Goal: Complete application form

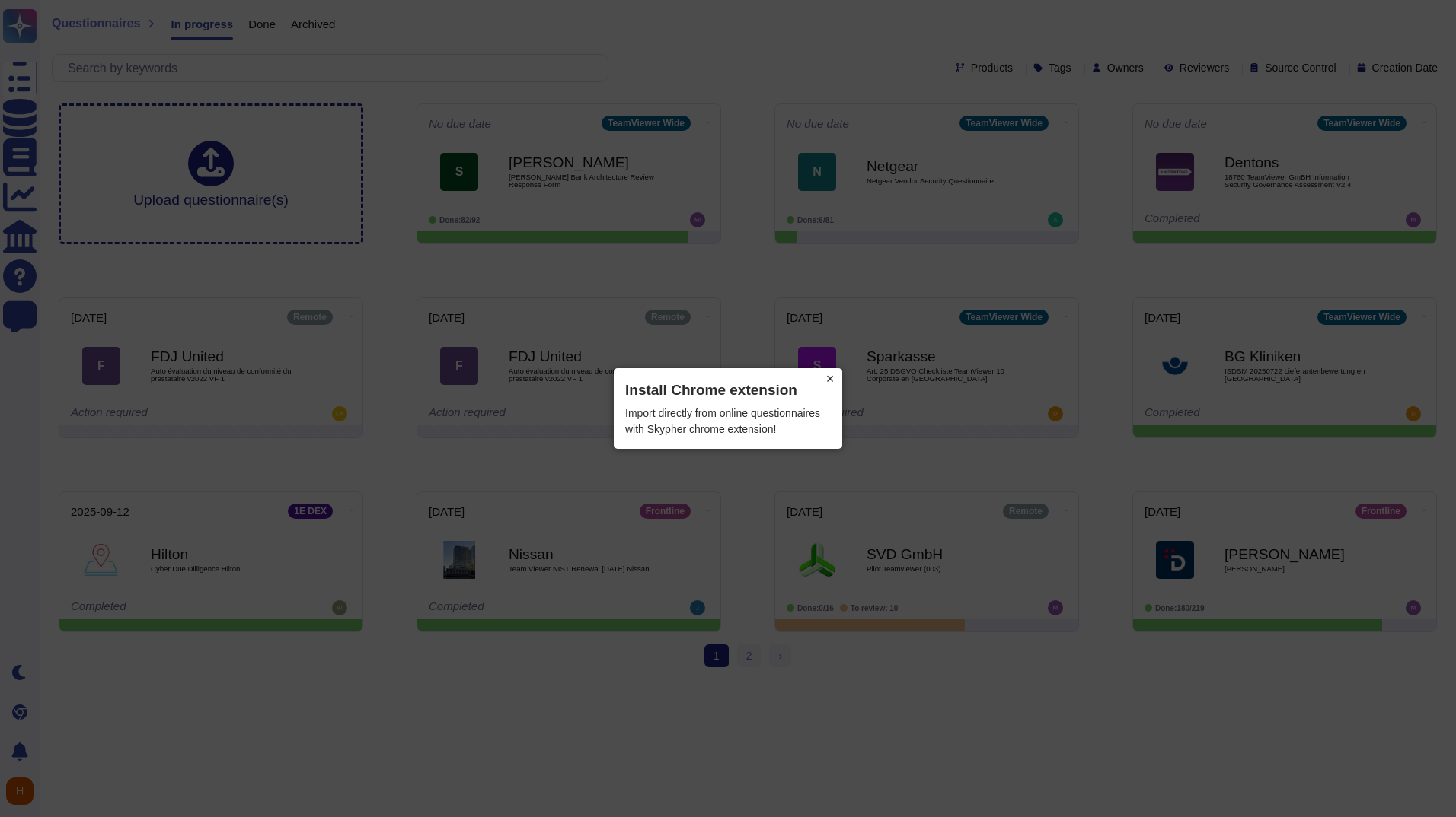
click at [832, 381] on button "×" at bounding box center [830, 379] width 25 height 21
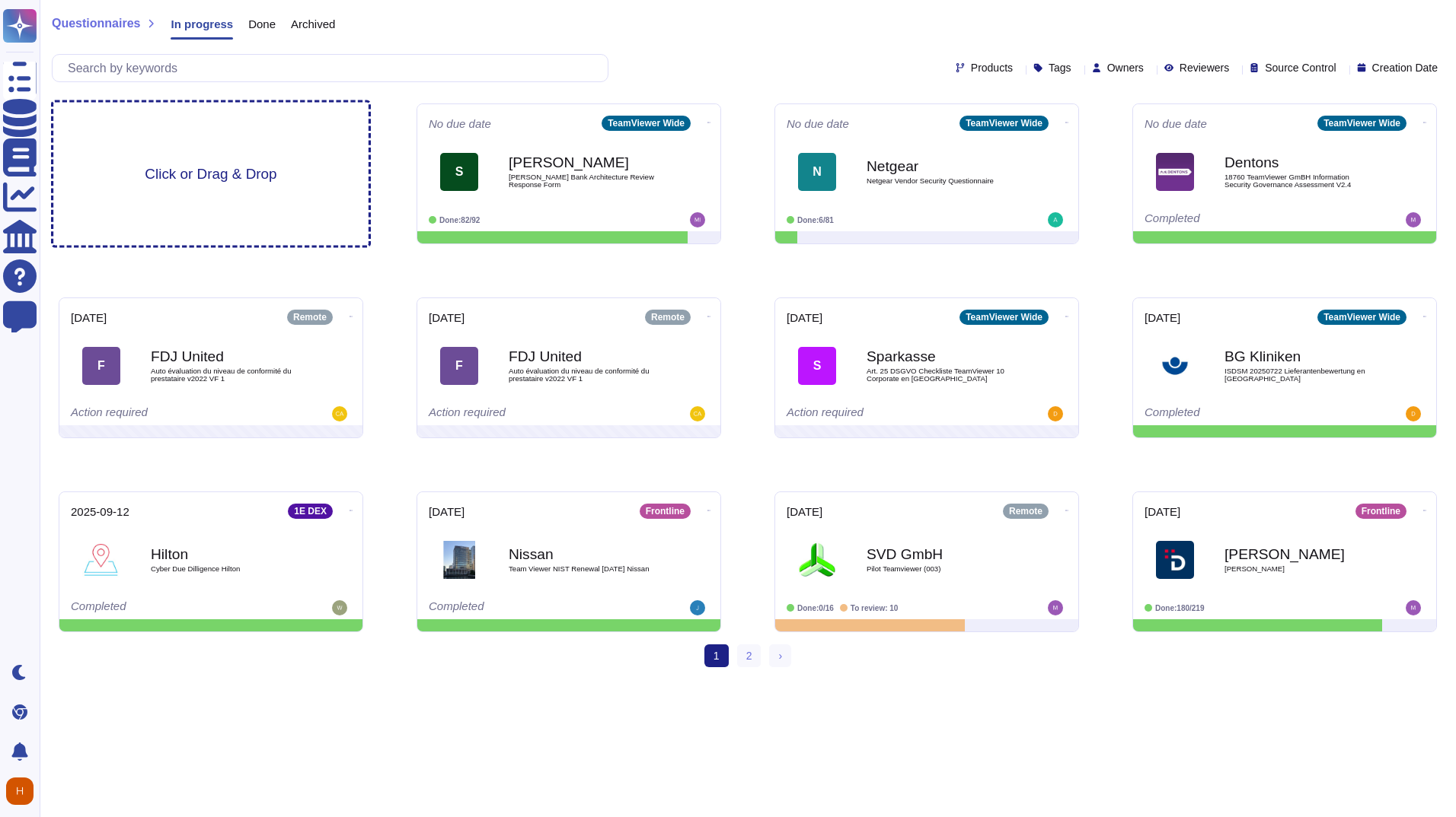
click at [223, 181] on span "Click or Drag & Drop" at bounding box center [210, 174] width 132 height 15
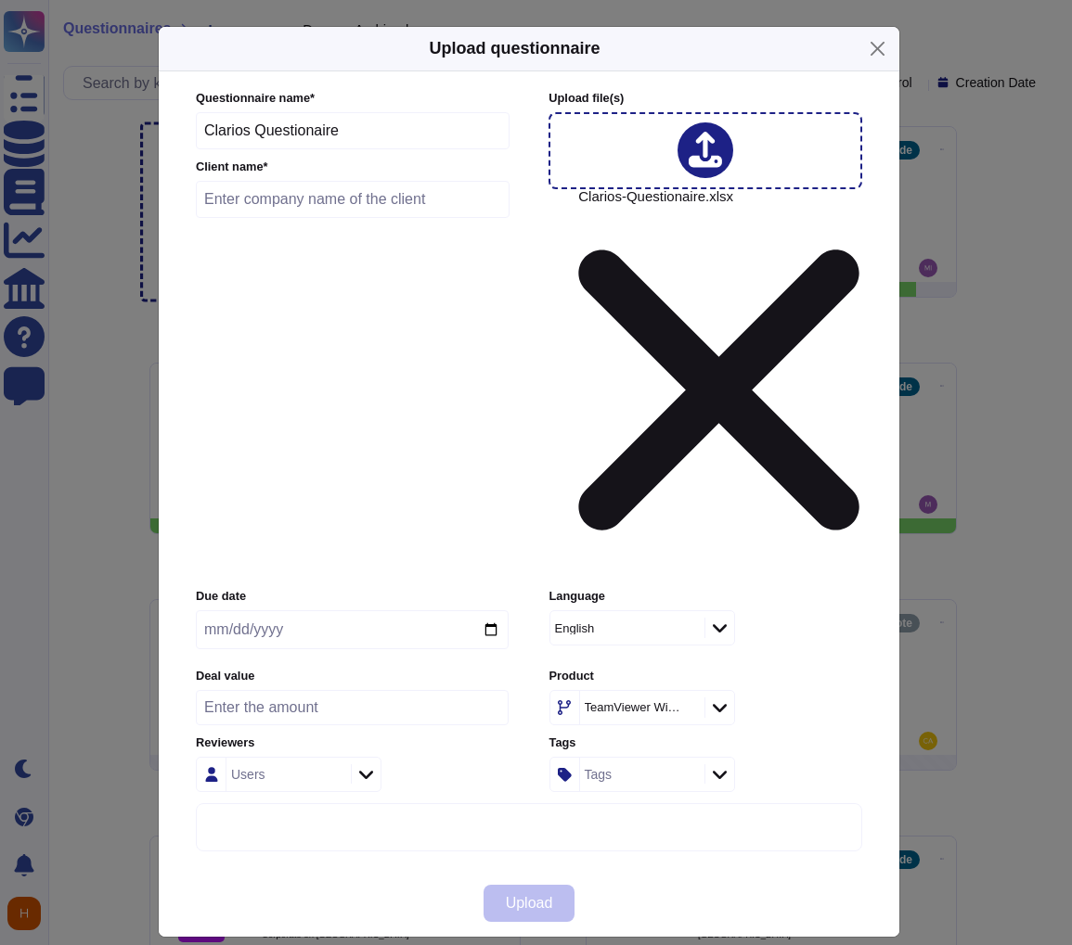
drag, startPoint x: 250, startPoint y: 297, endPoint x: 171, endPoint y: 300, distance: 78.9
click at [171, 300] on div "Questionnaire name * Clarios Questionaire Client name * Upload file (s) Clarios…" at bounding box center [529, 470] width 740 height 799
click at [260, 218] on input "text" at bounding box center [353, 199] width 314 height 37
paste input "Clarios"
type input "Clarios"
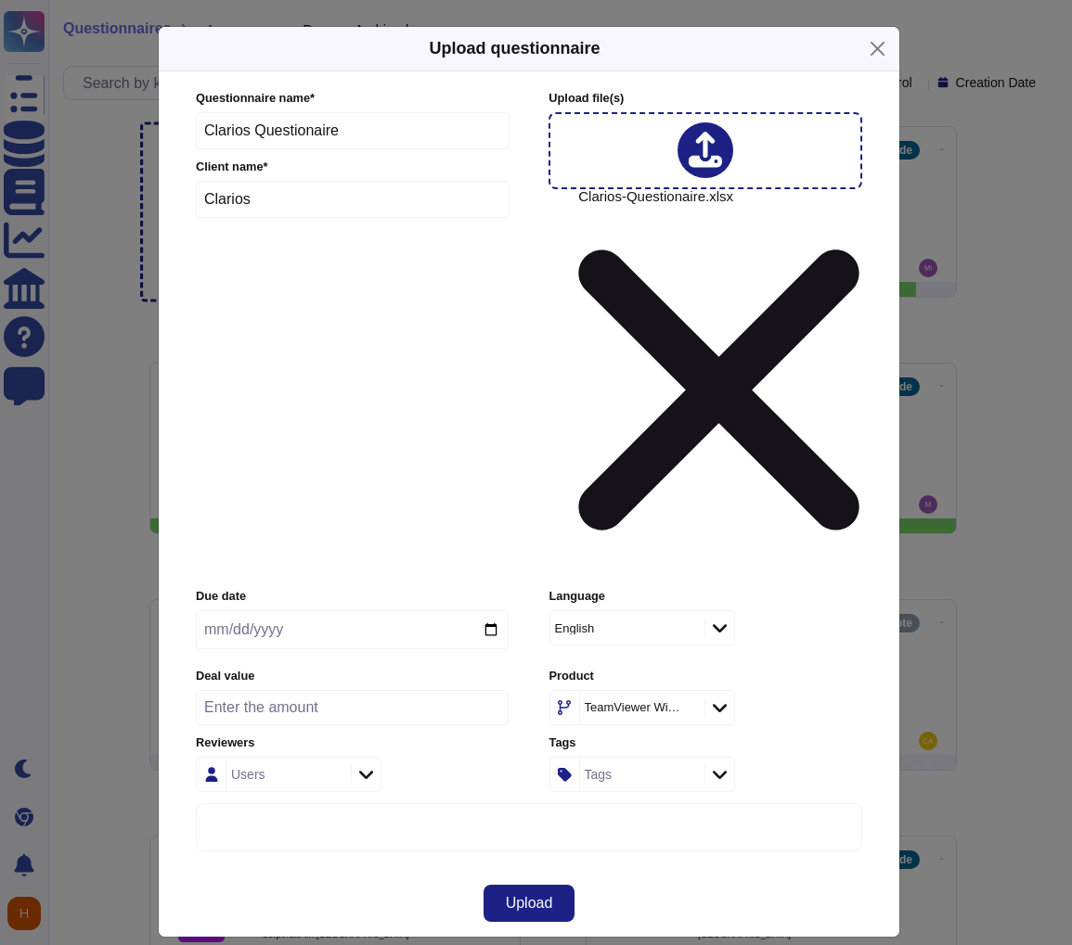
click at [240, 610] on input "date" at bounding box center [352, 629] width 313 height 39
click at [317, 610] on input "date" at bounding box center [352, 629] width 313 height 39
click at [484, 610] on input "date" at bounding box center [352, 629] width 313 height 39
type input "2025-09-19"
click at [724, 699] on icon at bounding box center [720, 708] width 14 height 19
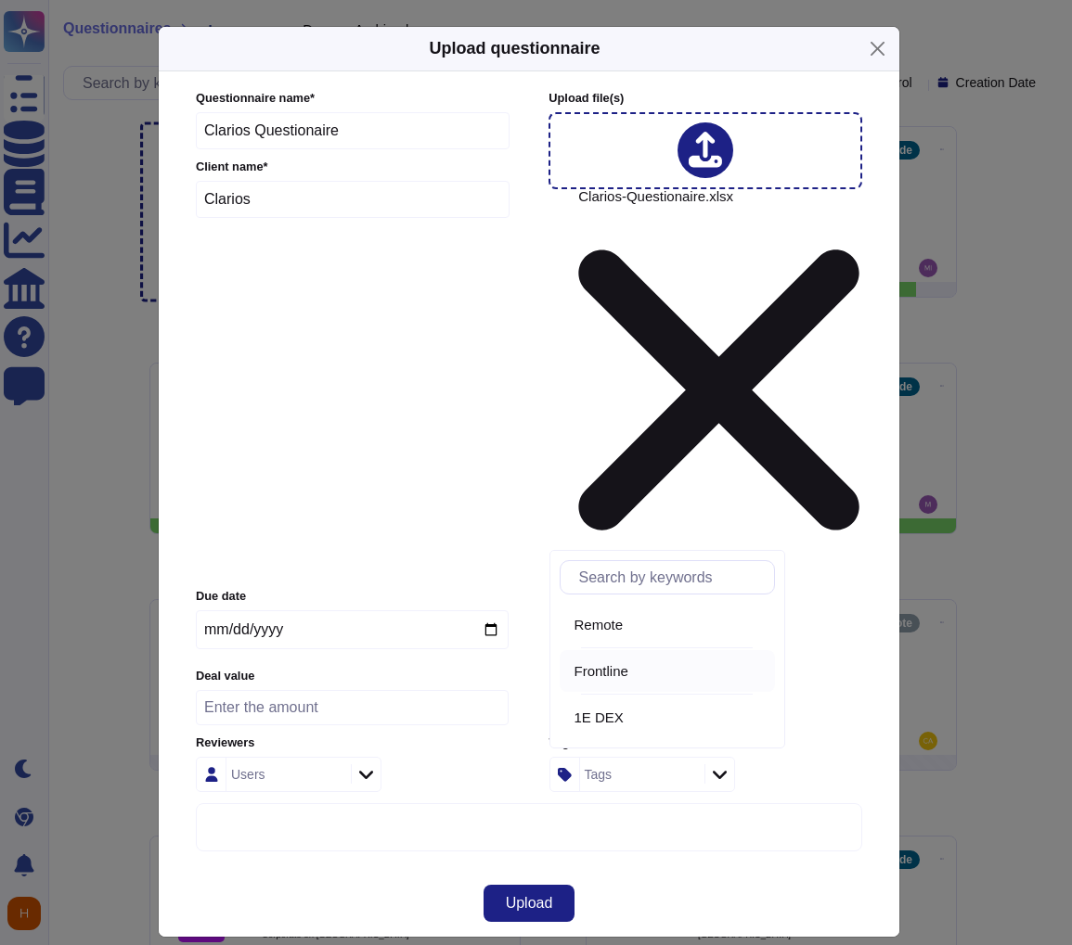
click at [665, 677] on div "Frontline" at bounding box center [670, 671] width 193 height 17
click at [352, 764] on div at bounding box center [366, 774] width 30 height 20
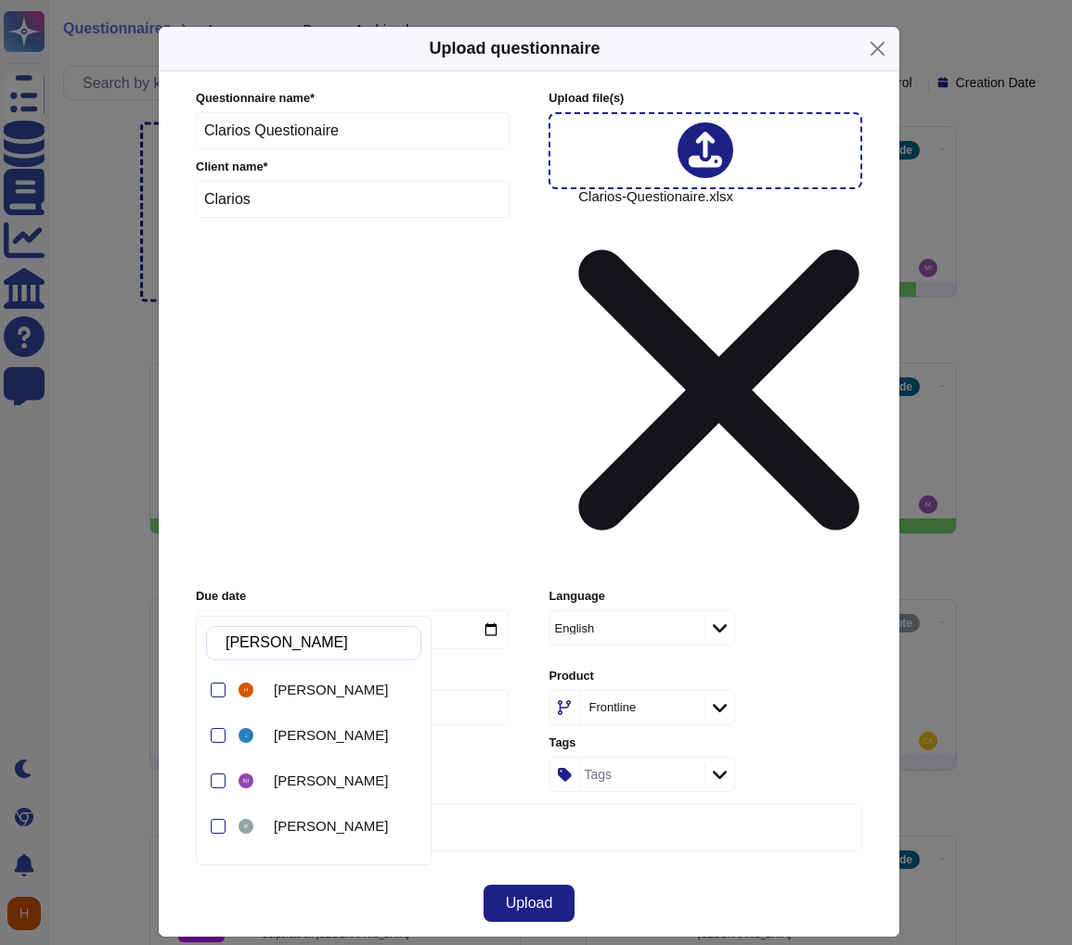
type input "Hann"
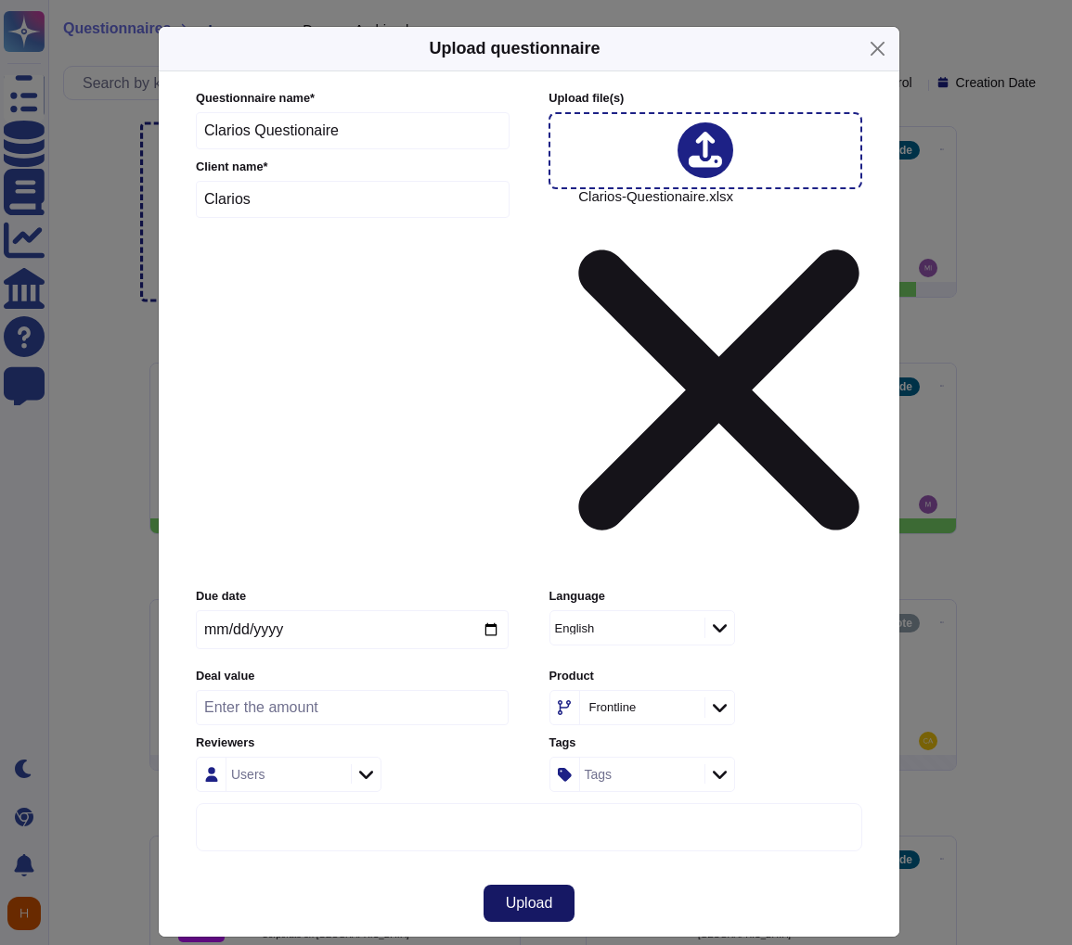
click at [519, 896] on span "Upload" at bounding box center [529, 903] width 47 height 15
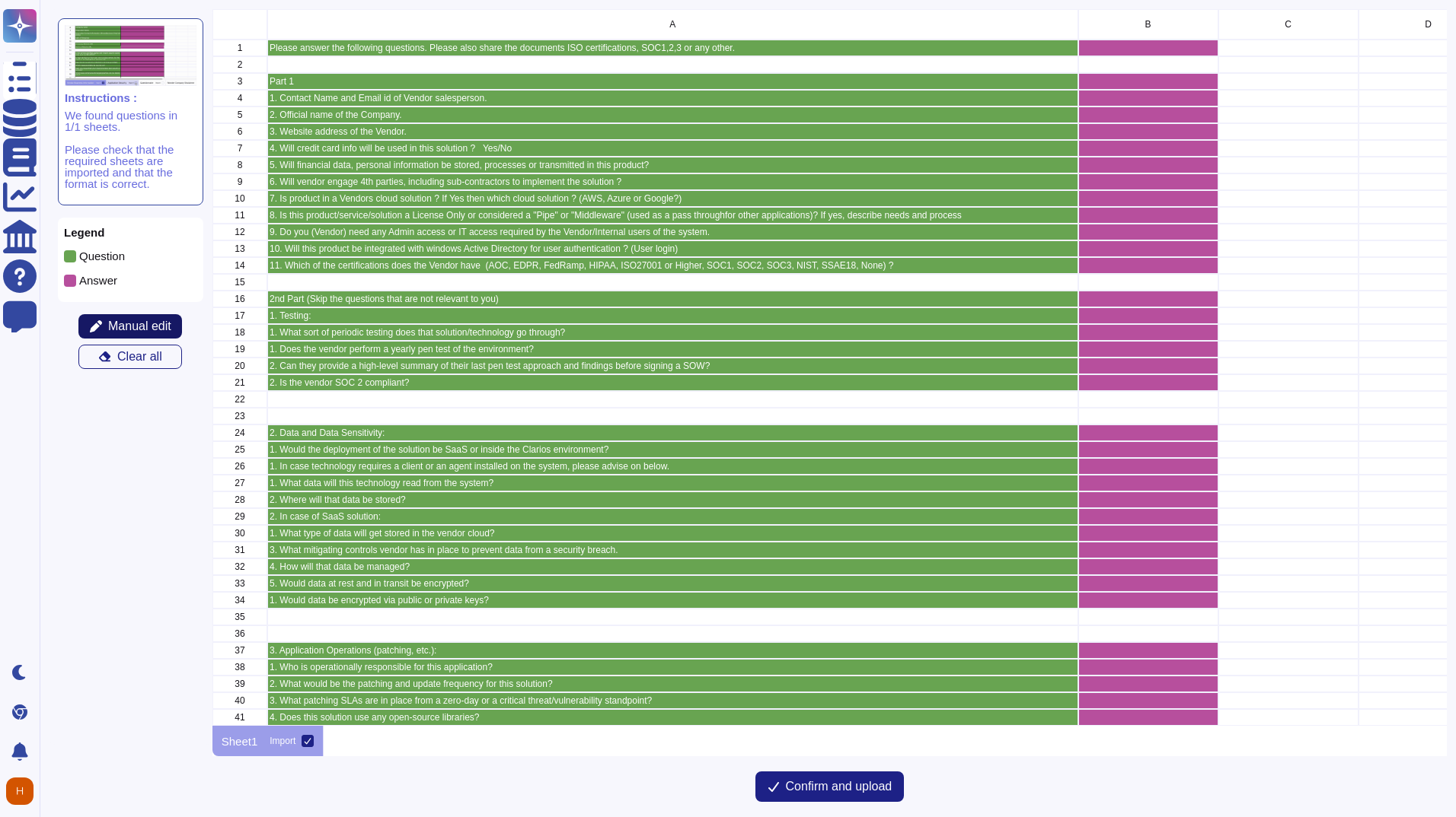
click at [160, 324] on span "Manual edit" at bounding box center [140, 326] width 63 height 12
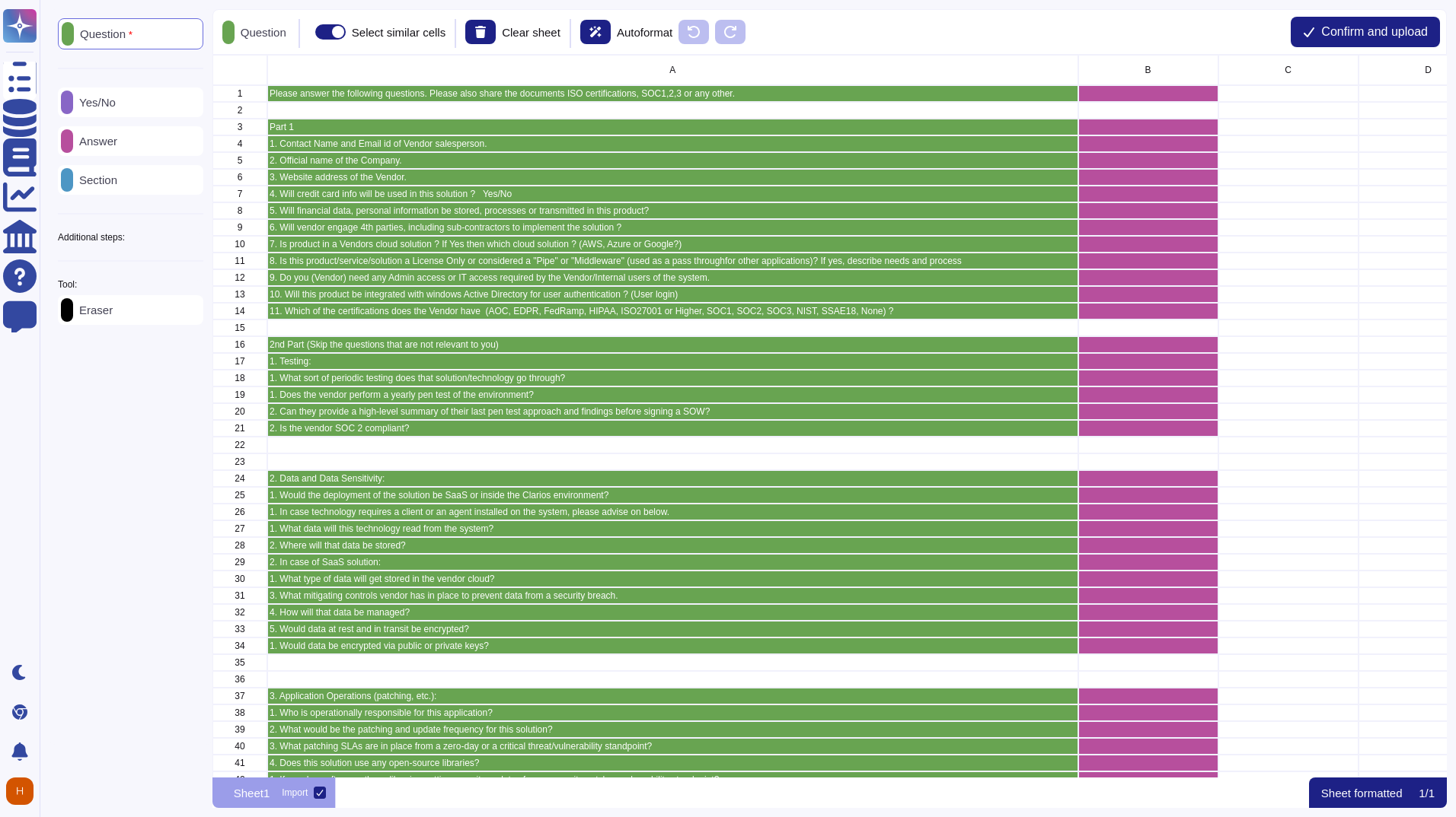
scroll to position [711, 1223]
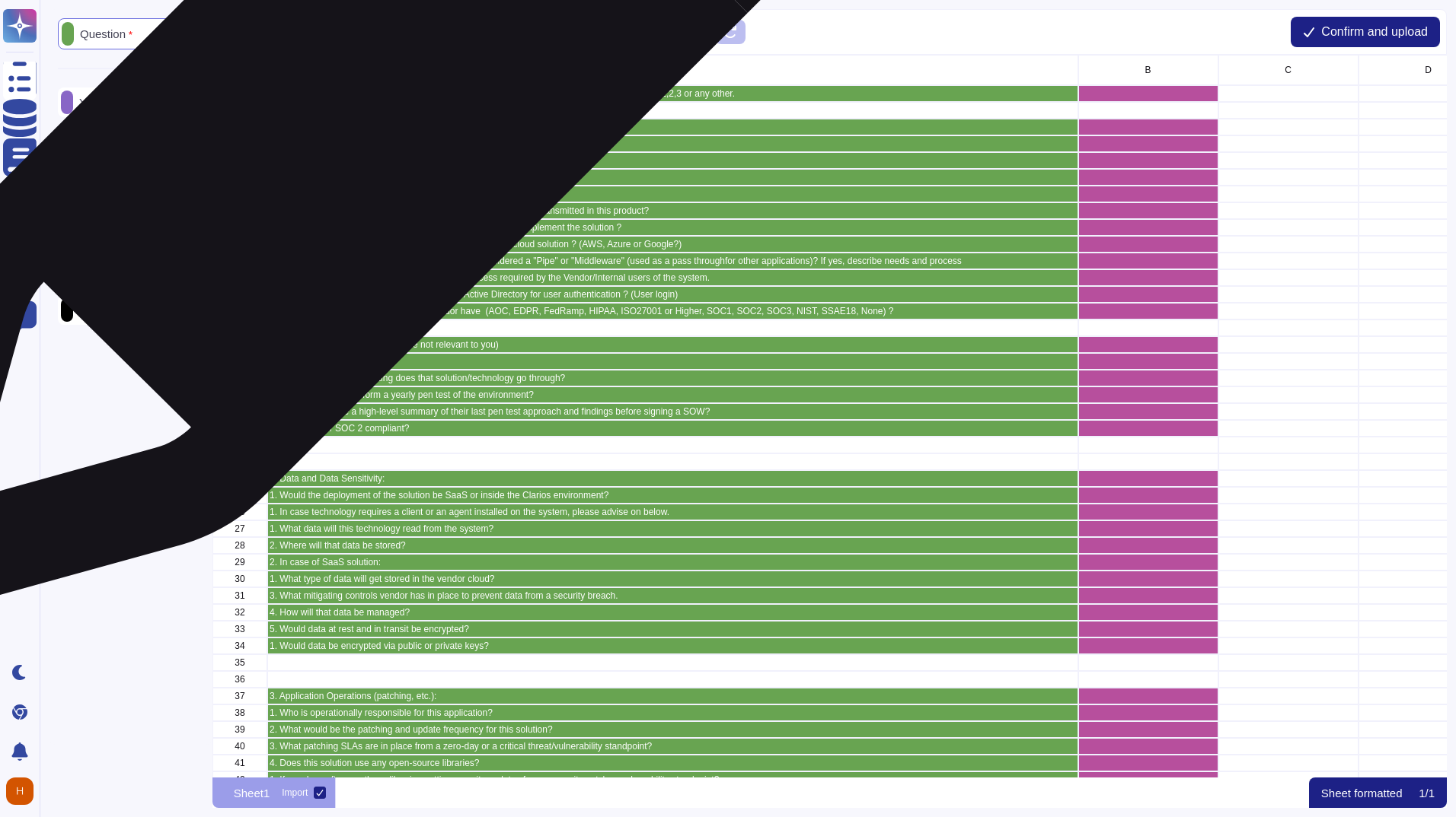
click at [380, 94] on p "Please answer the following questions. Please also share the documents ISO cert…" at bounding box center [672, 94] width 807 height 9
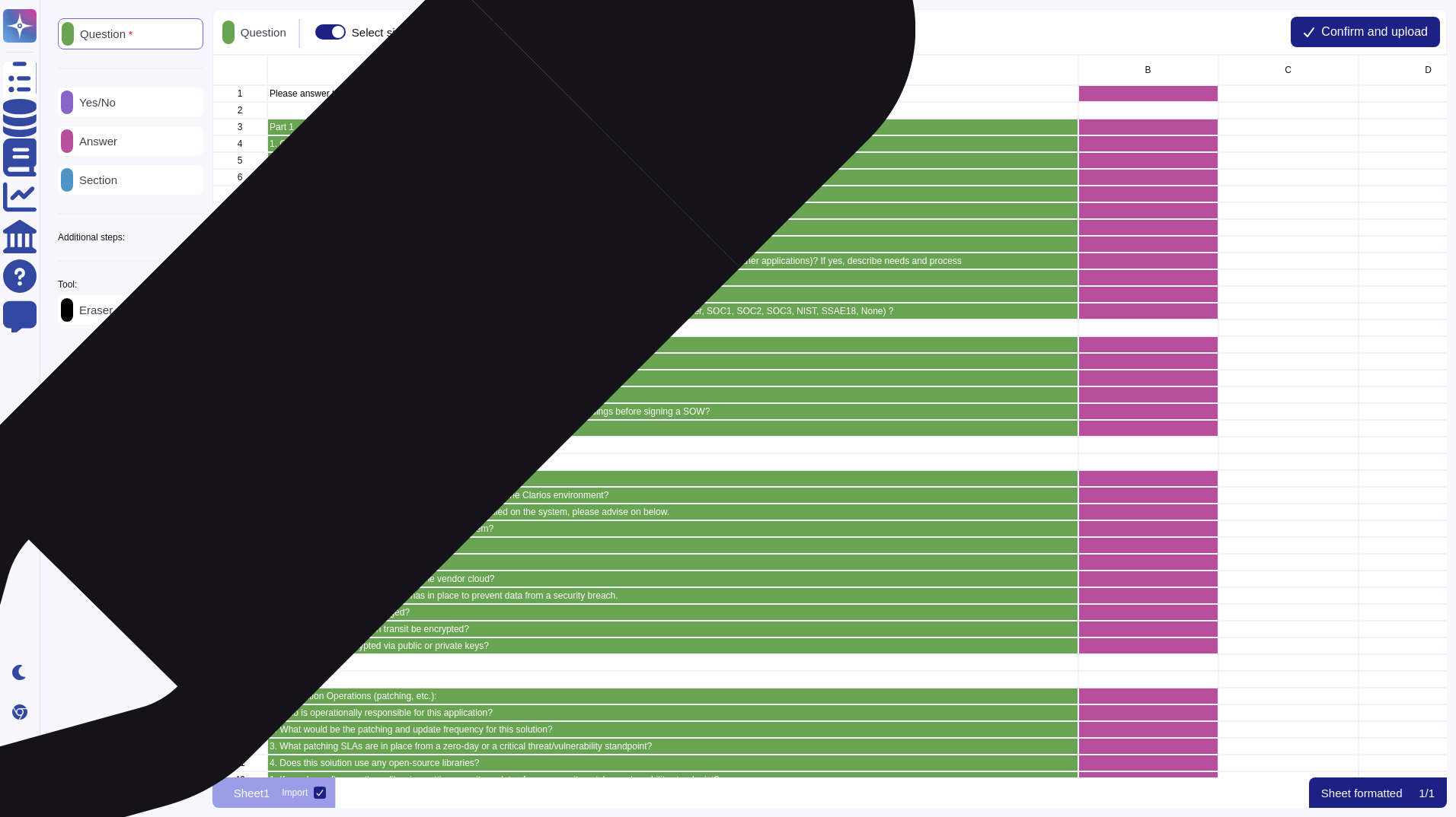
click at [369, 349] on p "2nd Part (Skip the questions that are not relevant to you)" at bounding box center [672, 345] width 807 height 9
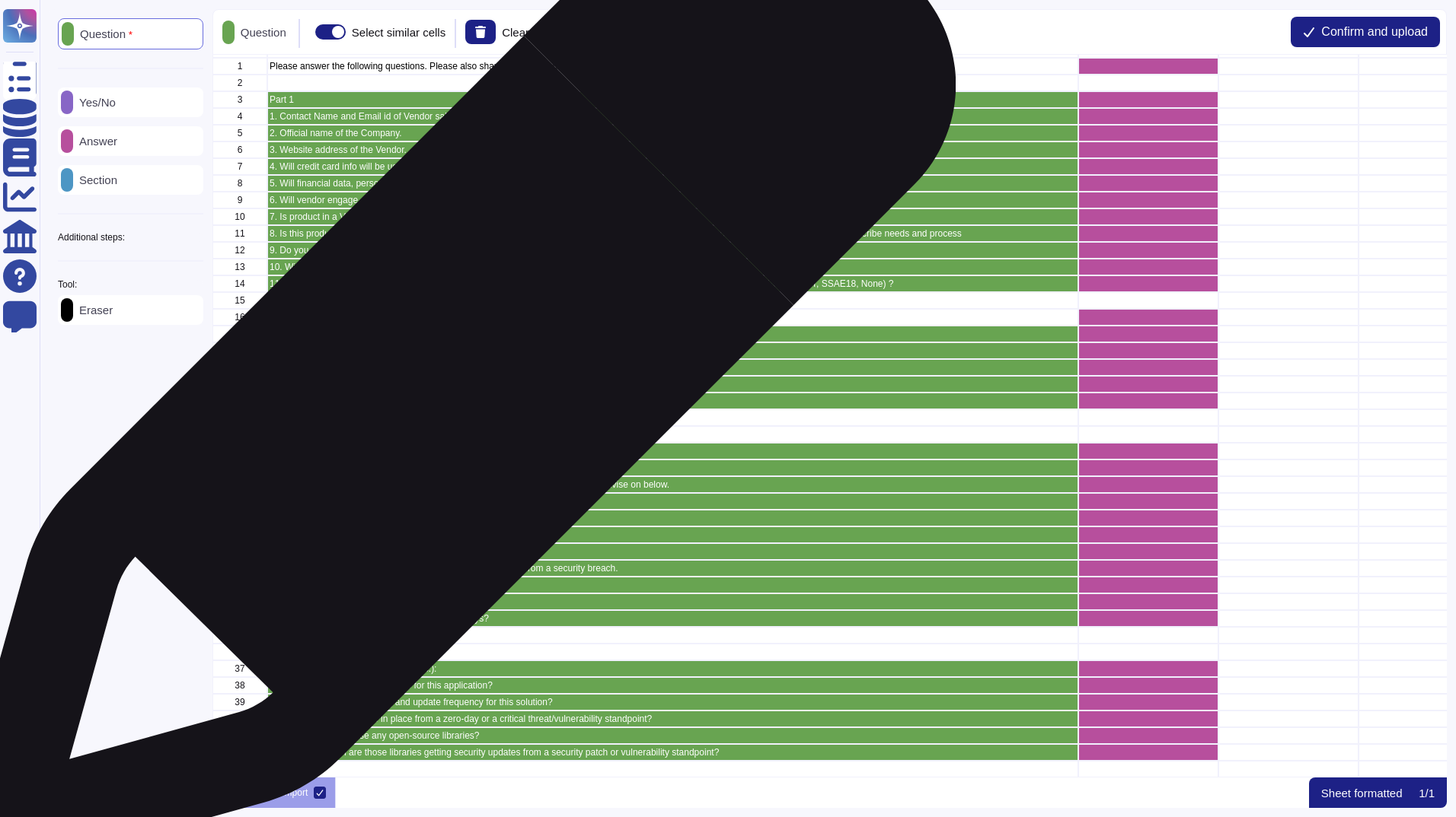
scroll to position [0, 0]
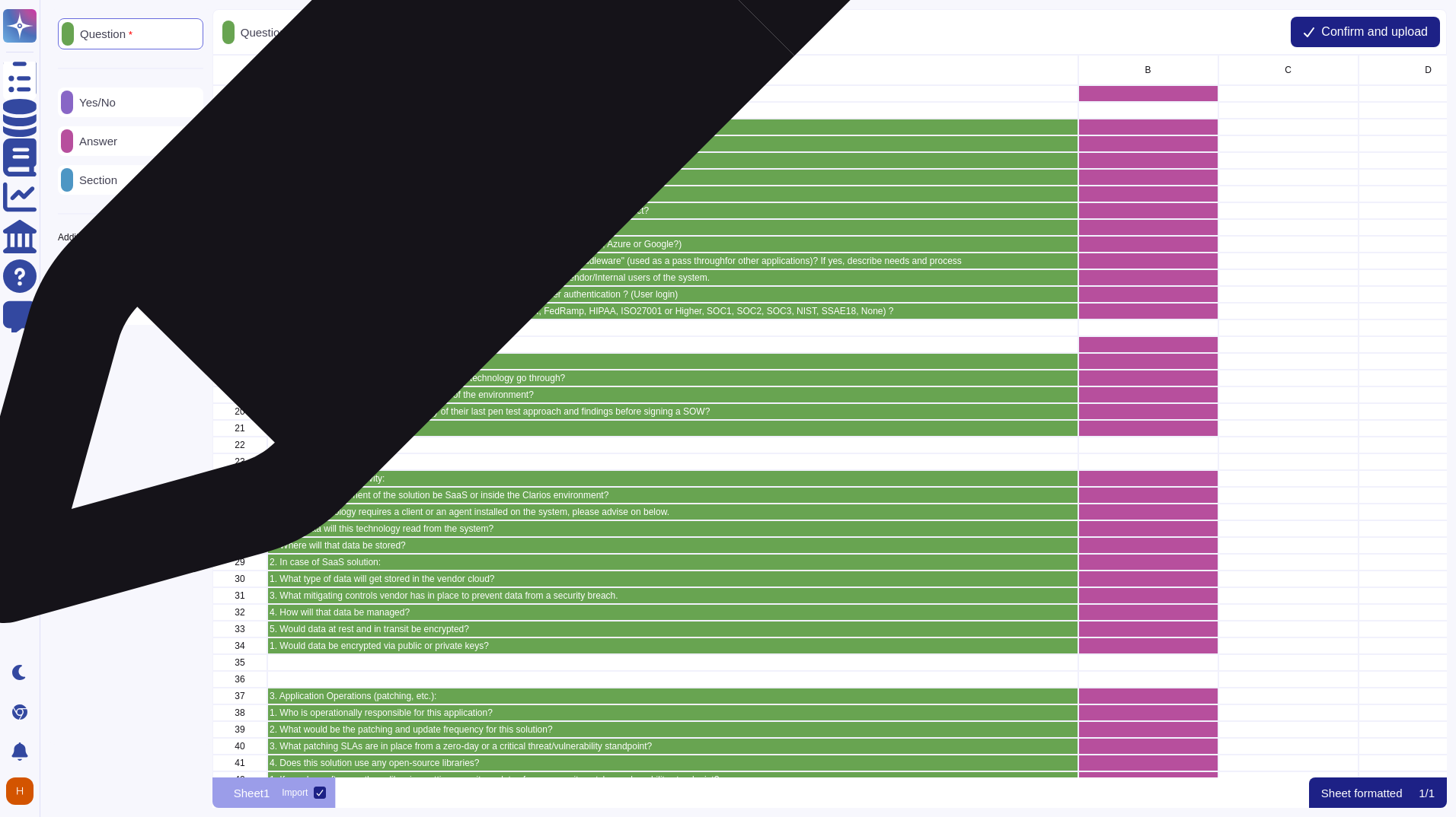
click at [451, 131] on p "Part 1" at bounding box center [672, 126] width 807 height 9
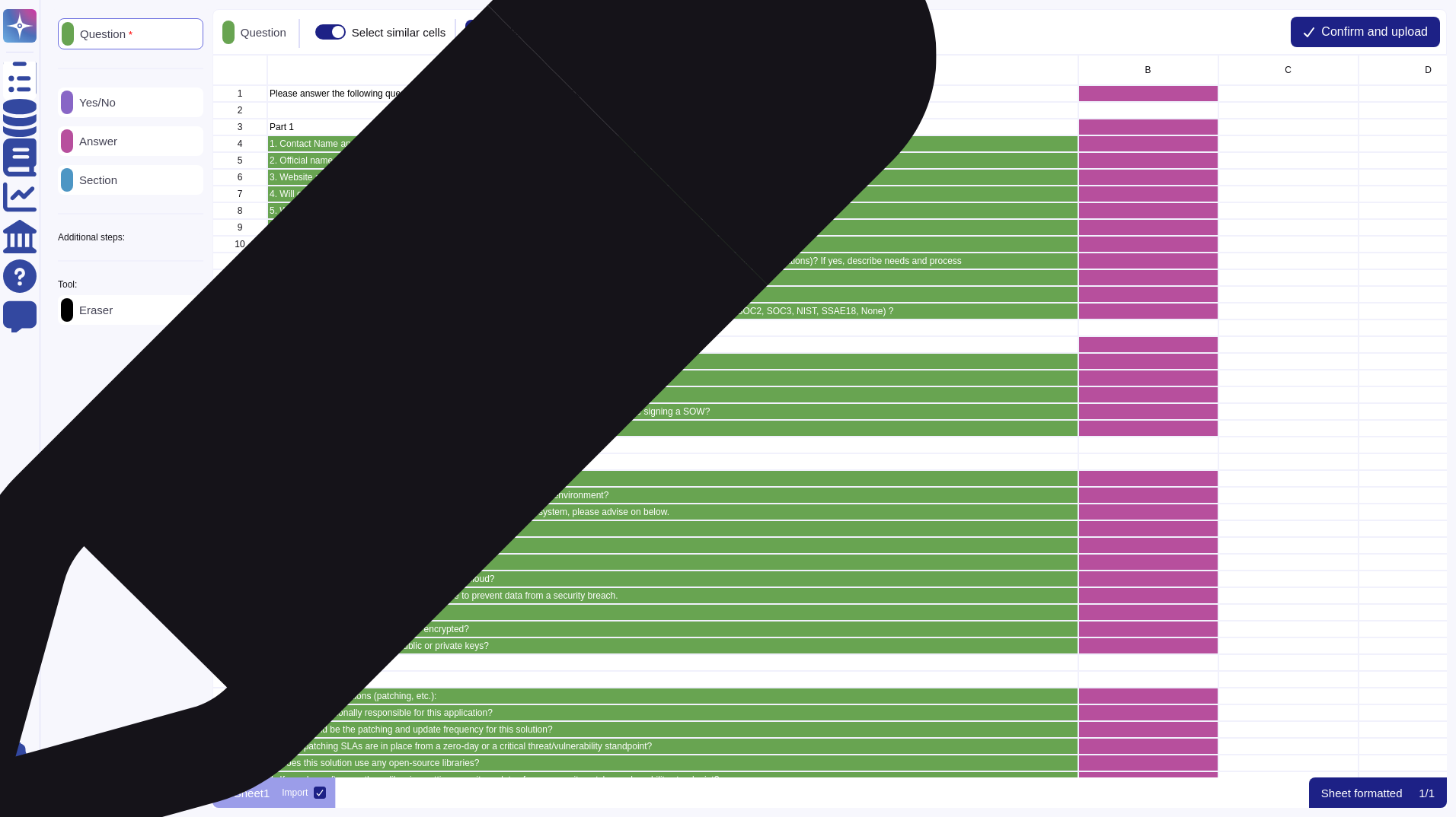
click at [410, 363] on p "1. Testing:" at bounding box center [672, 361] width 807 height 9
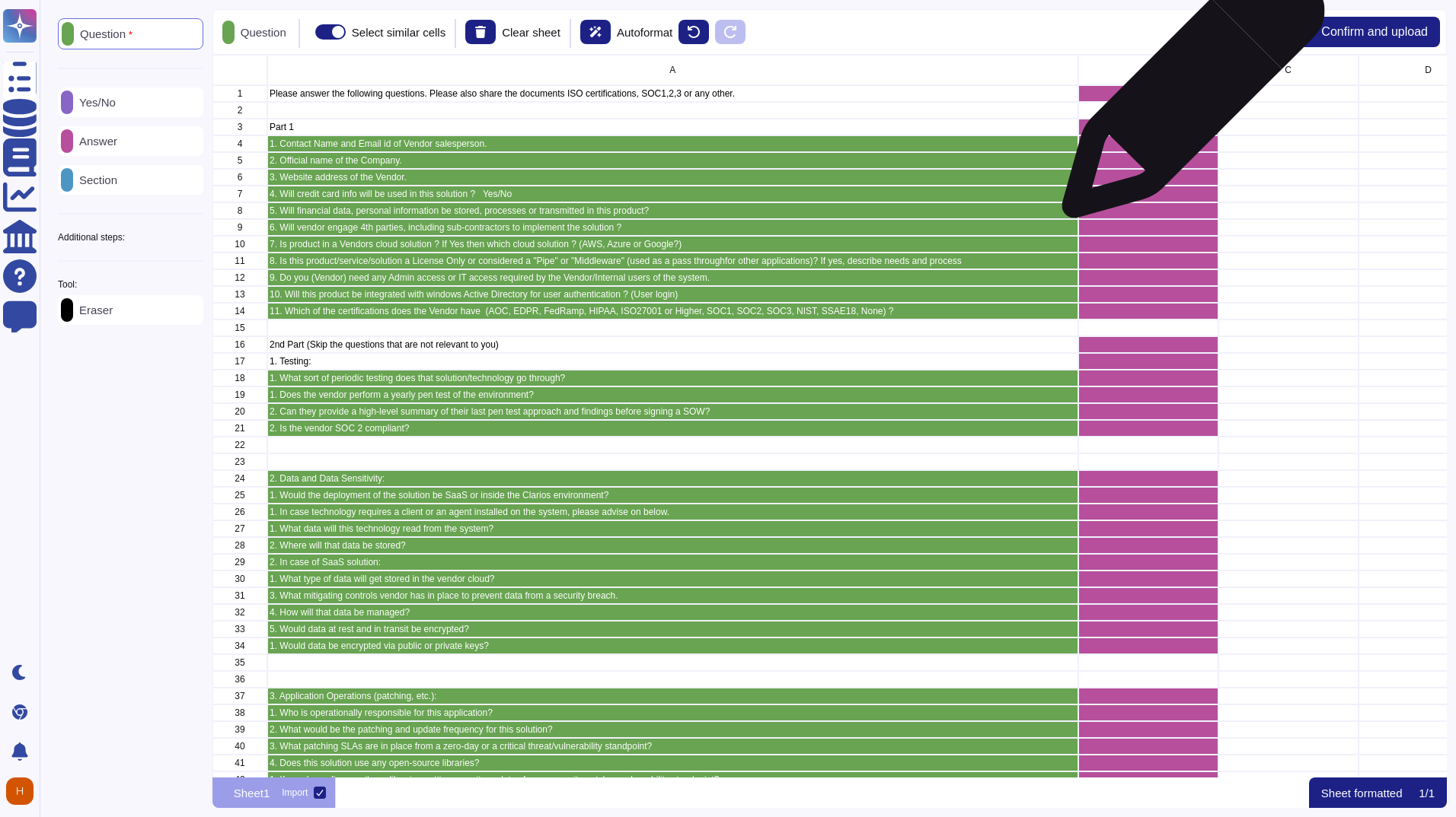
click at [1187, 94] on div "grid" at bounding box center [1147, 94] width 140 height 16
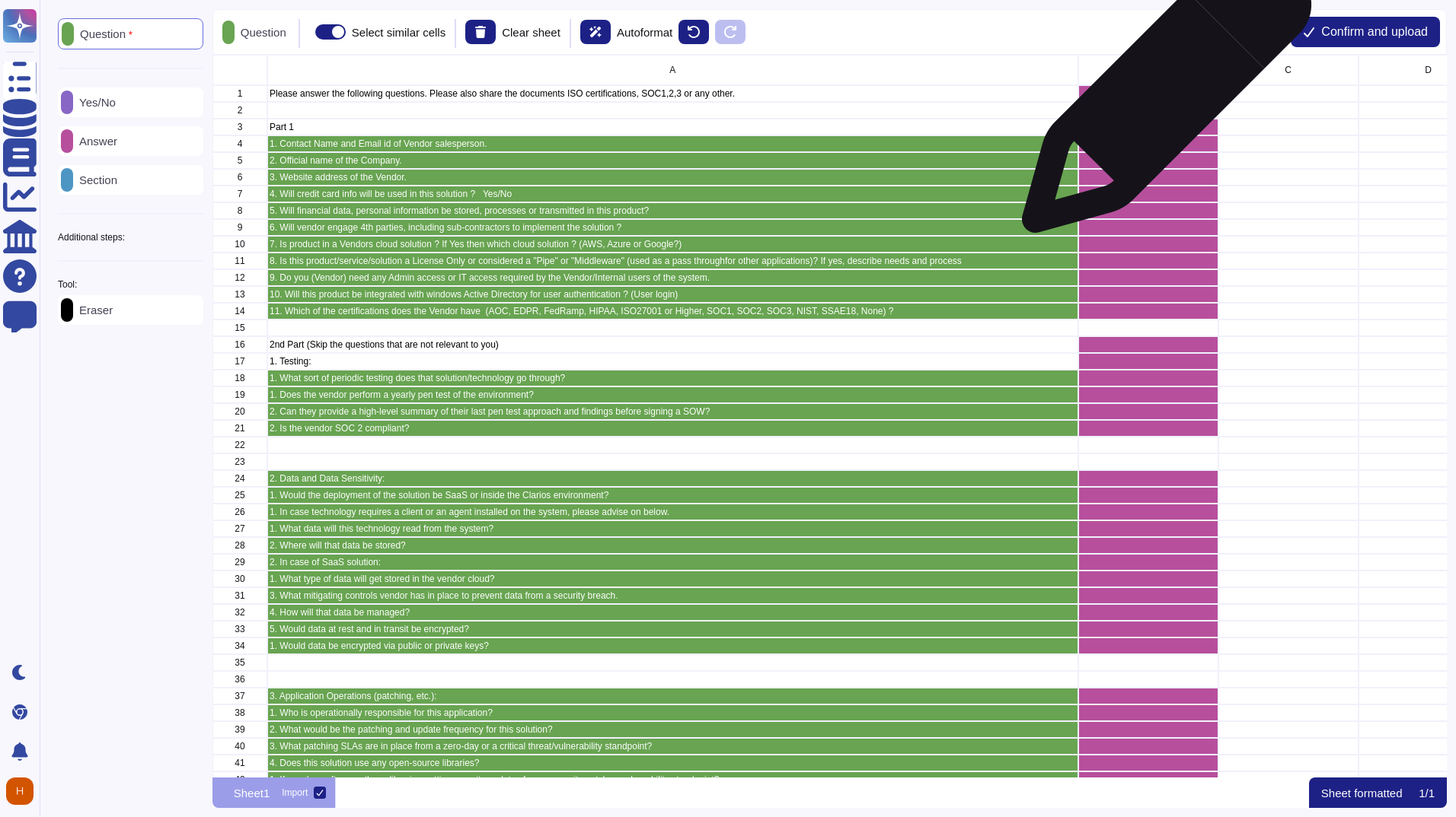
click at [1161, 96] on div "grid" at bounding box center [1147, 94] width 140 height 16
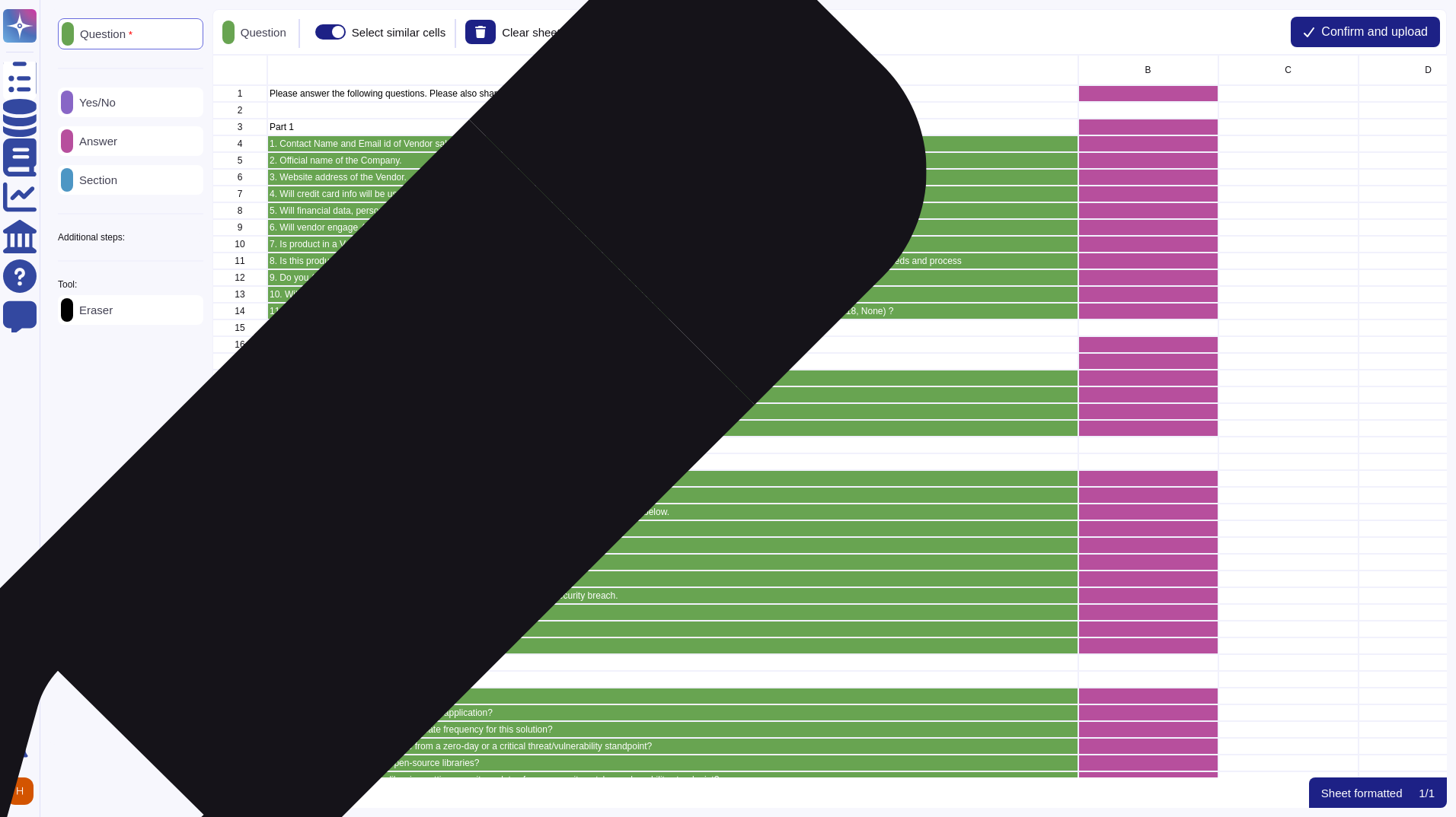
click at [391, 485] on div "2. Data and Data Sensitivity:" at bounding box center [673, 478] width 811 height 16
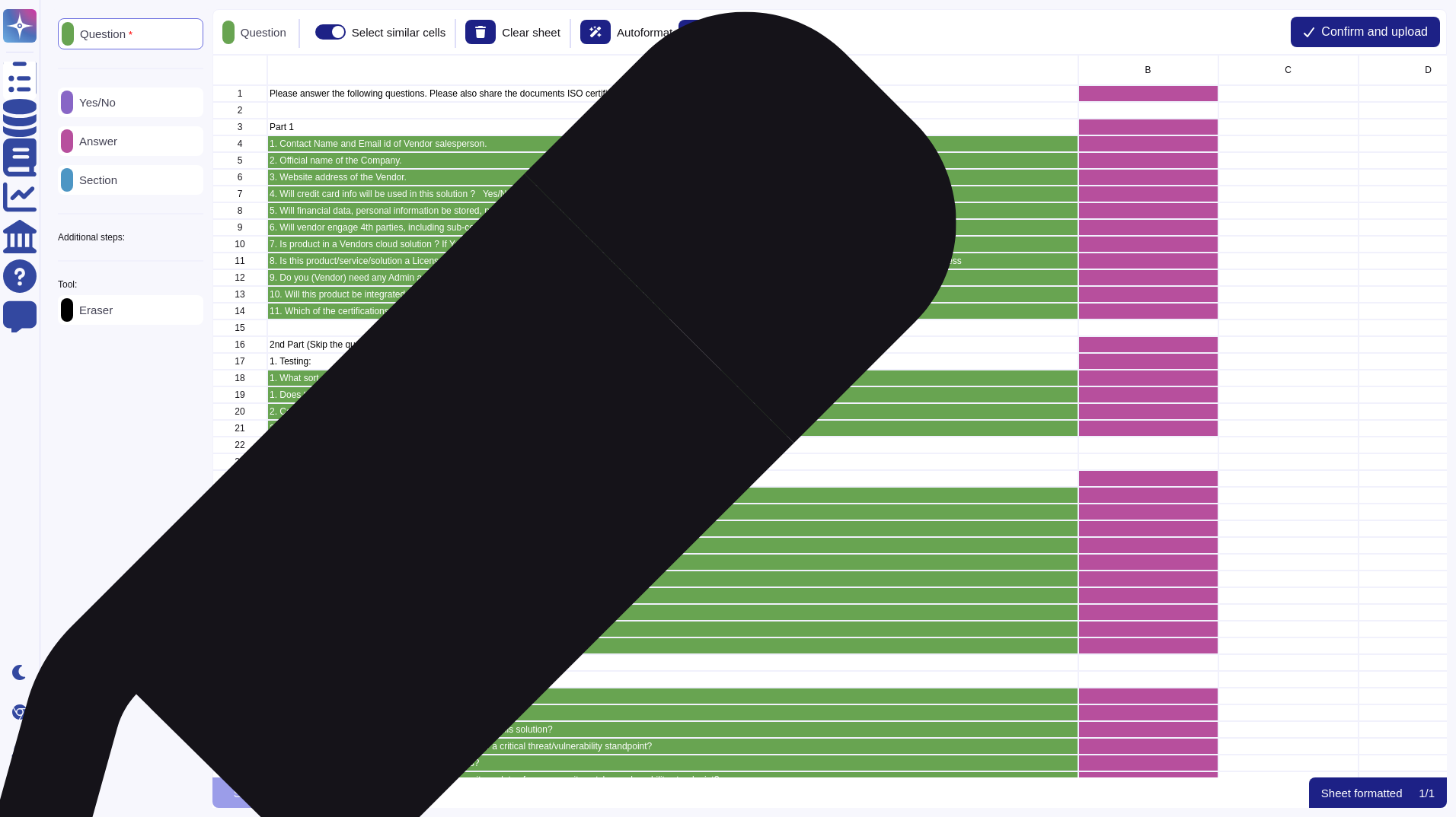
scroll to position [39, 0]
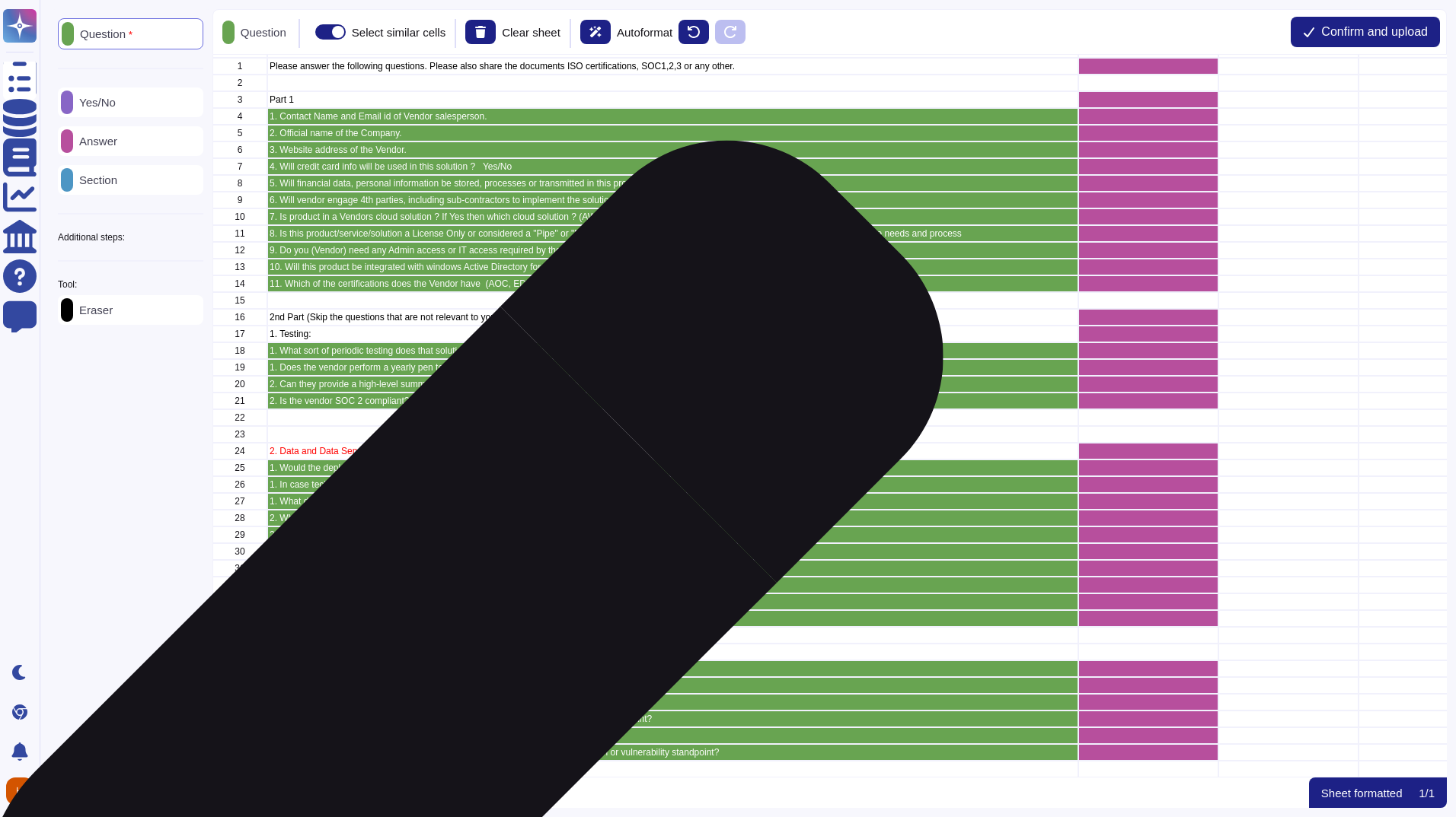
click at [424, 664] on p "3. Application Operations (patching, etc.):" at bounding box center [672, 669] width 807 height 9
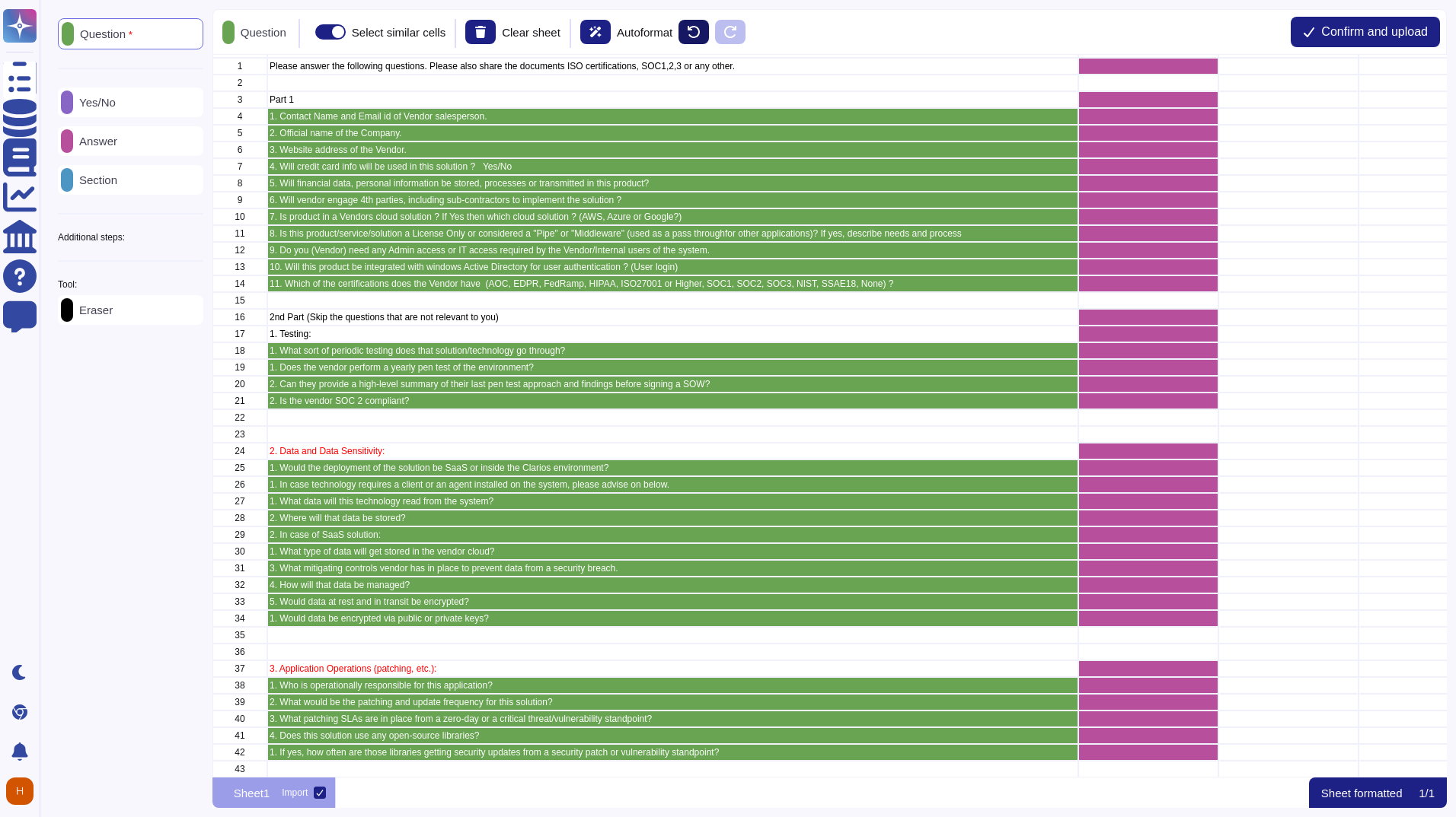
click at [700, 30] on icon at bounding box center [694, 32] width 12 height 12
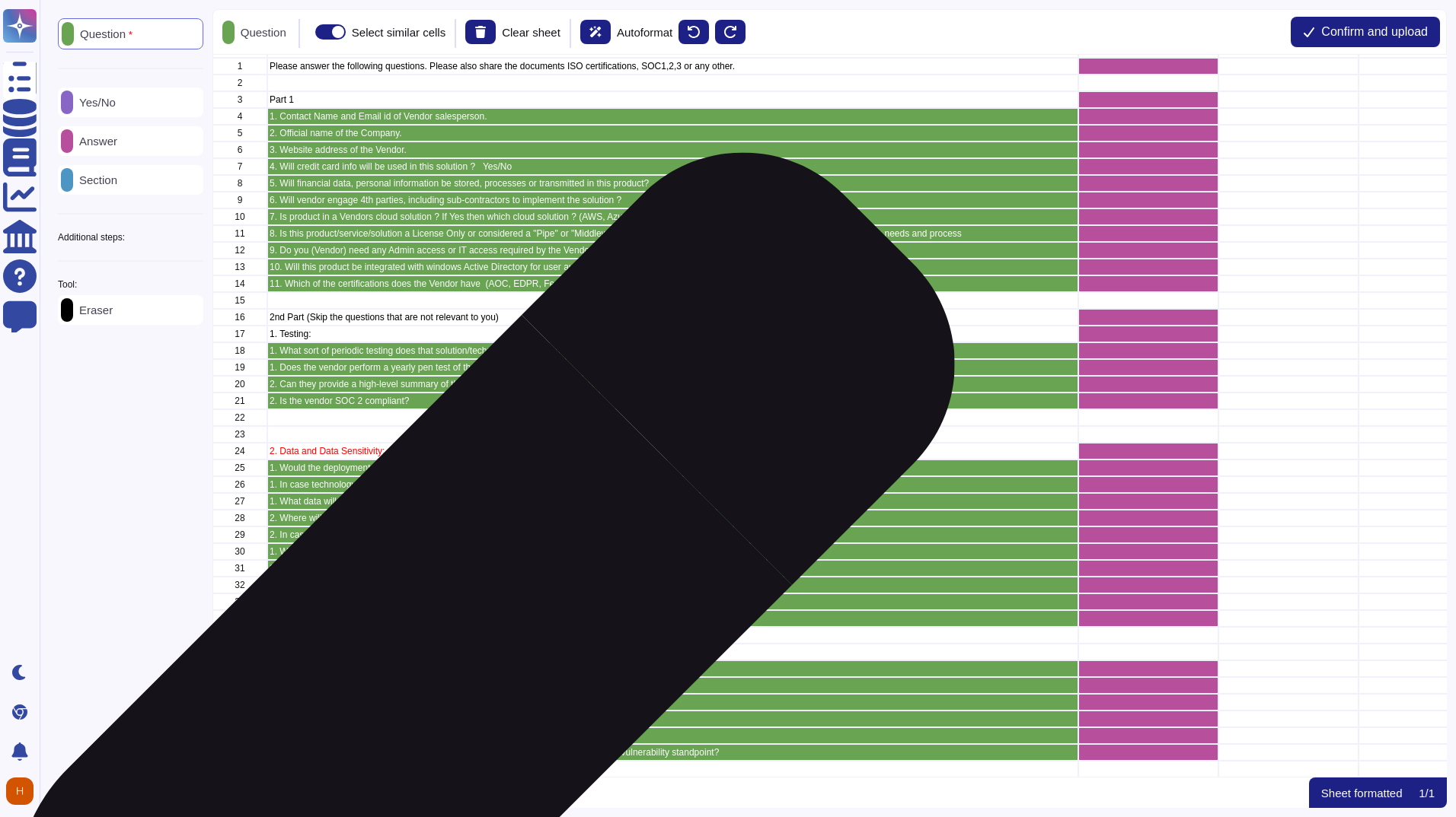
click at [447, 664] on p "3. Application Operations (patching, etc.):" at bounding box center [672, 669] width 807 height 9
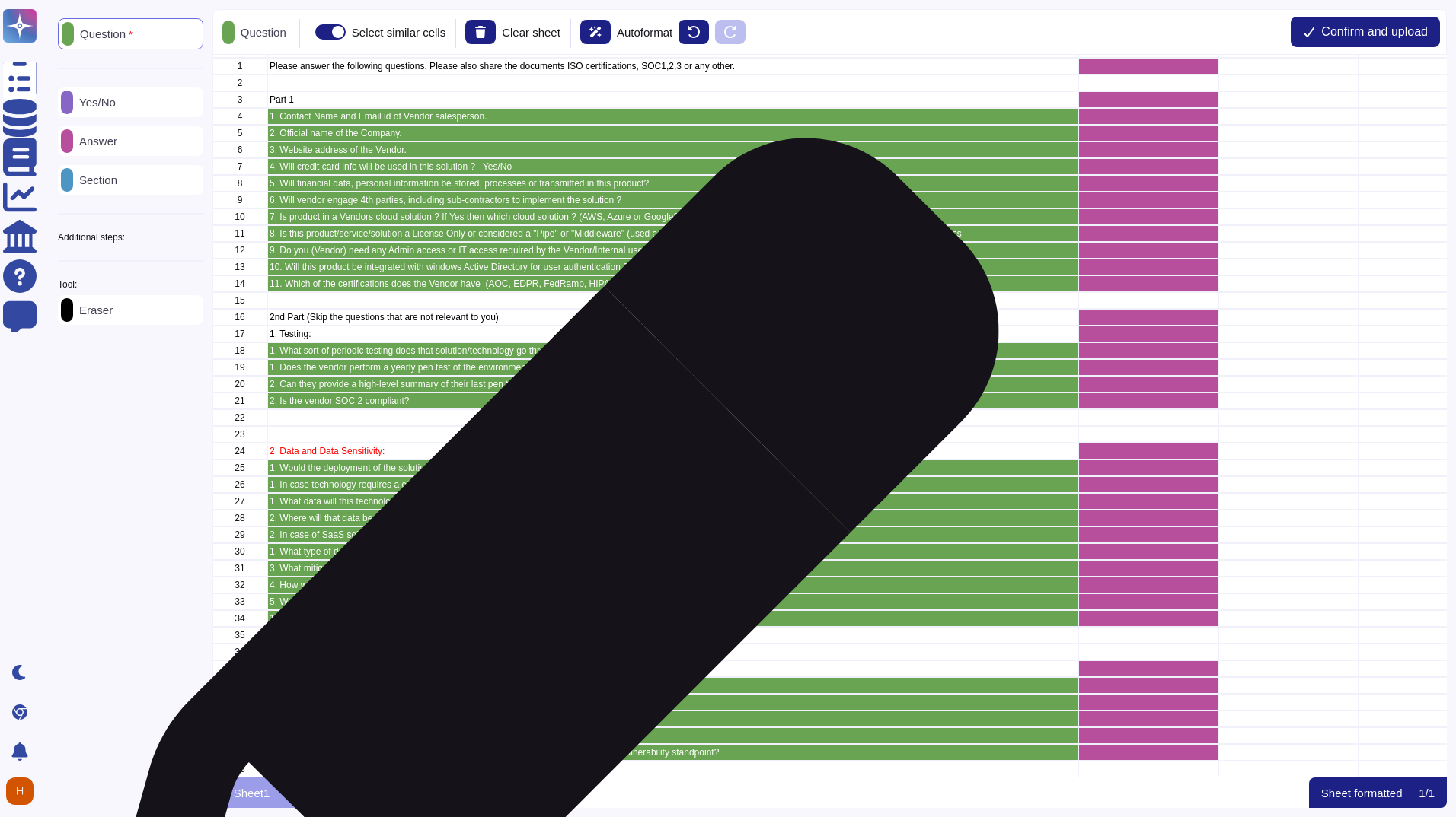
scroll to position [0, 0]
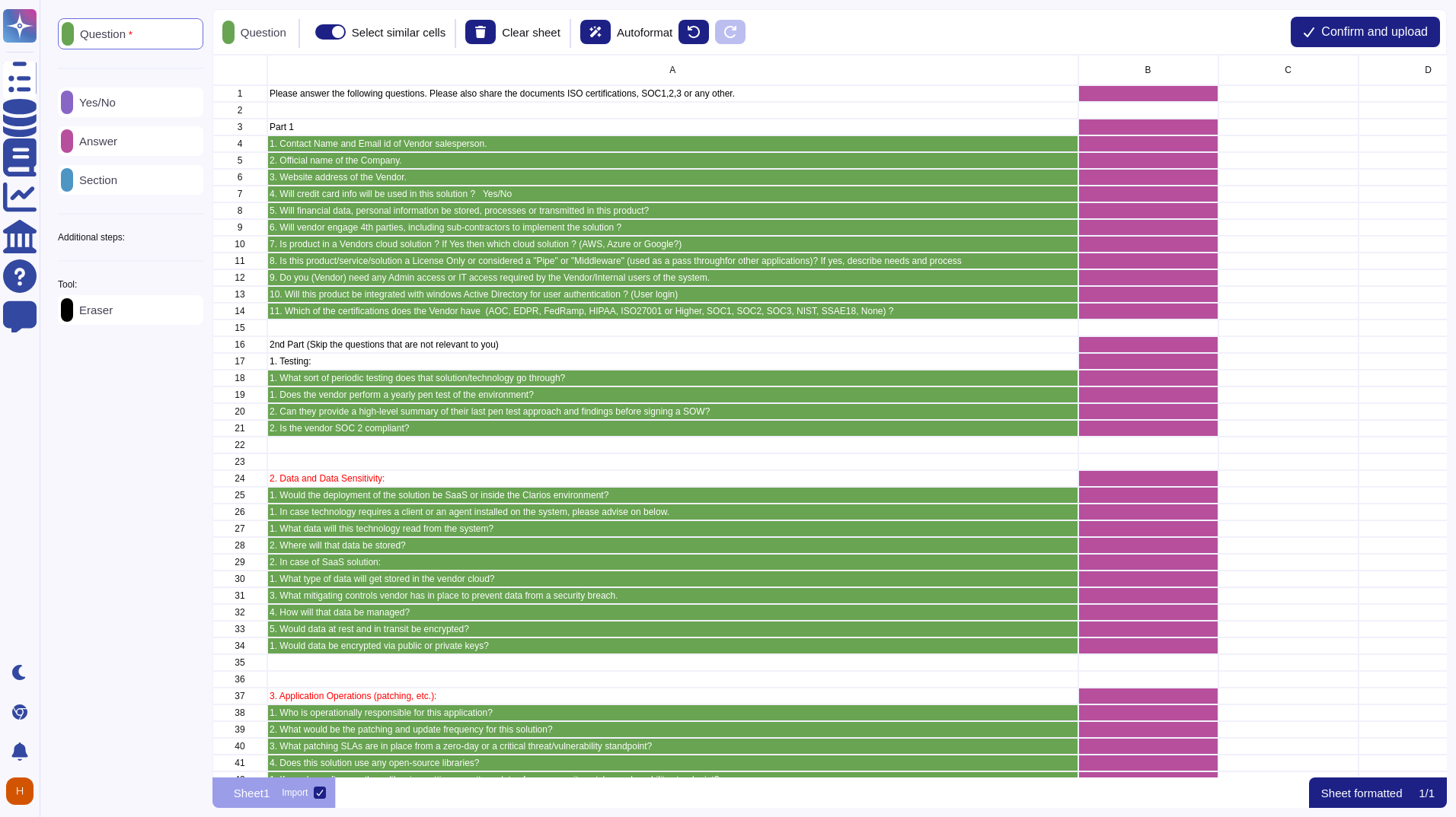
click at [134, 145] on div "Answer" at bounding box center [130, 141] width 145 height 30
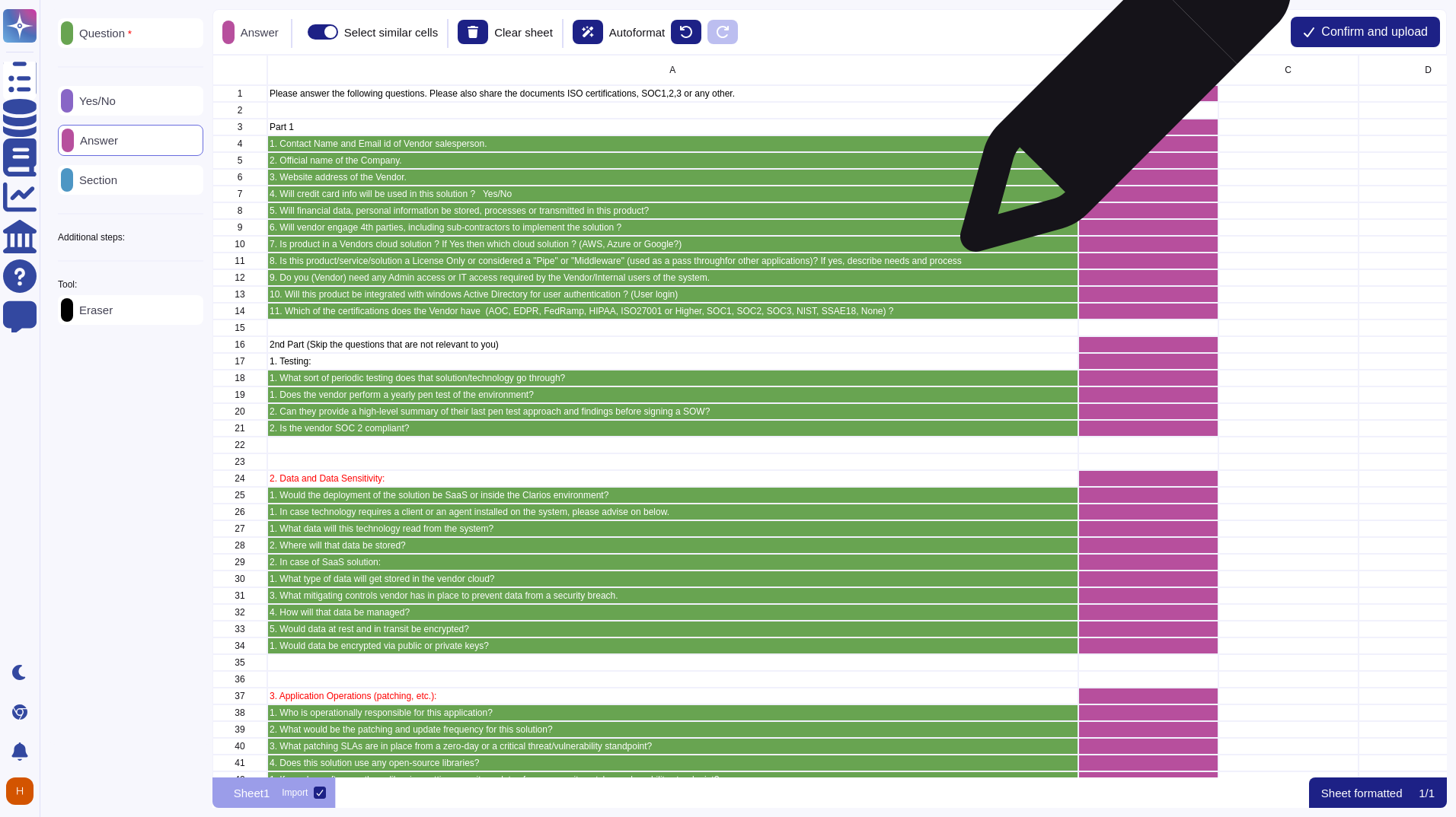
click at [1119, 94] on div "grid" at bounding box center [1147, 94] width 140 height 16
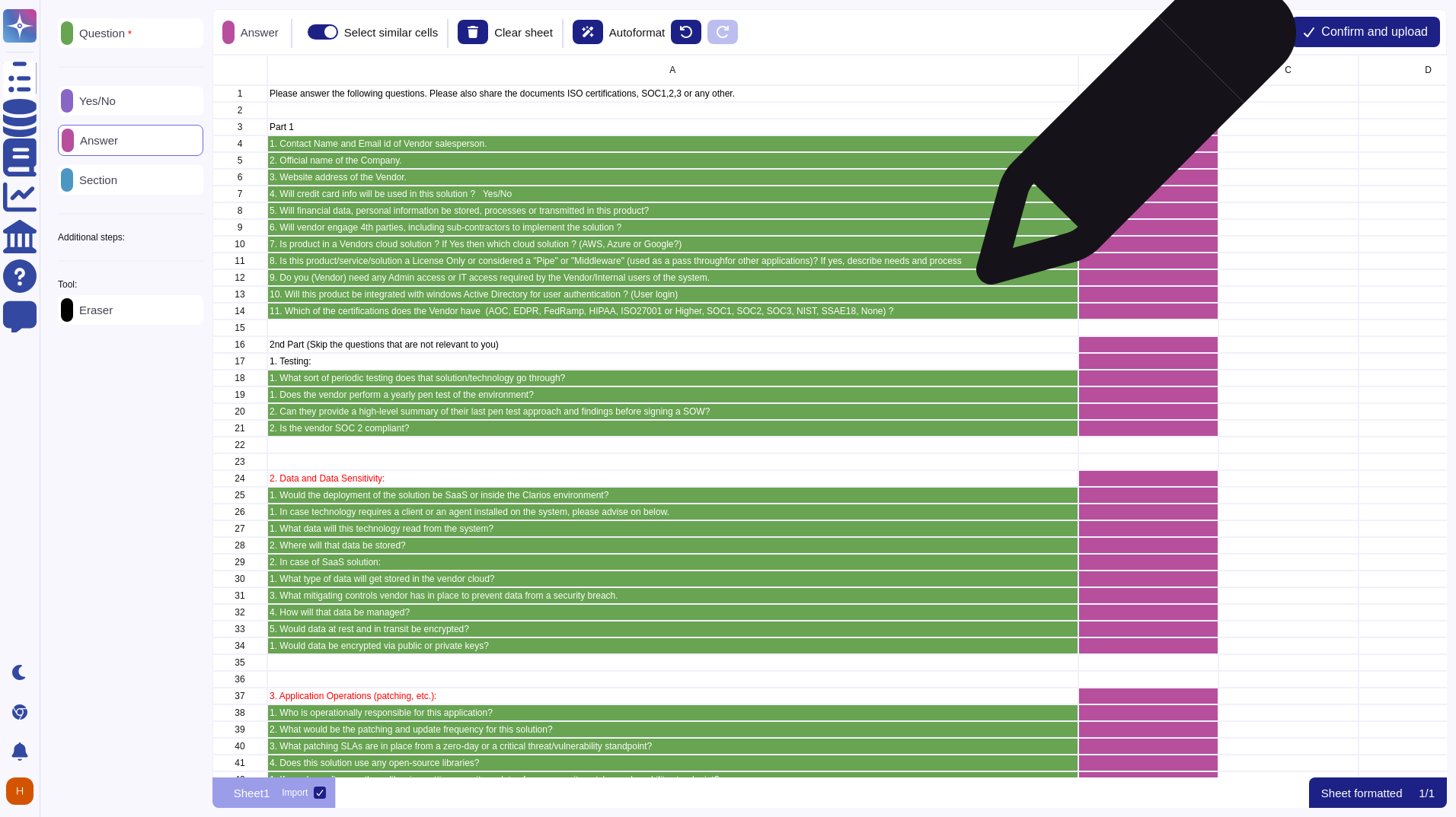
click at [1130, 132] on div "grid" at bounding box center [1147, 127] width 140 height 16
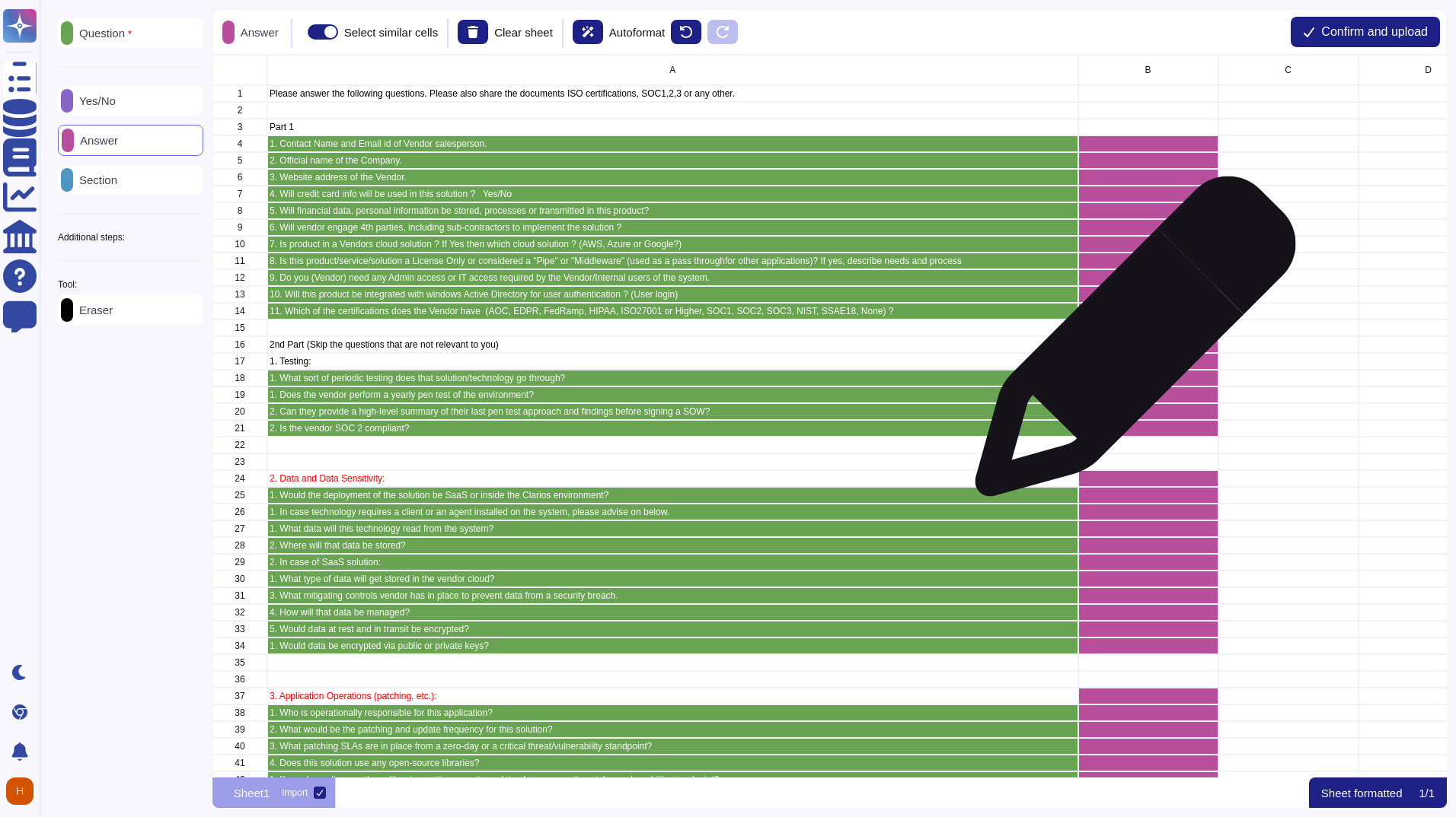
click at [1129, 344] on div "grid" at bounding box center [1147, 345] width 140 height 16
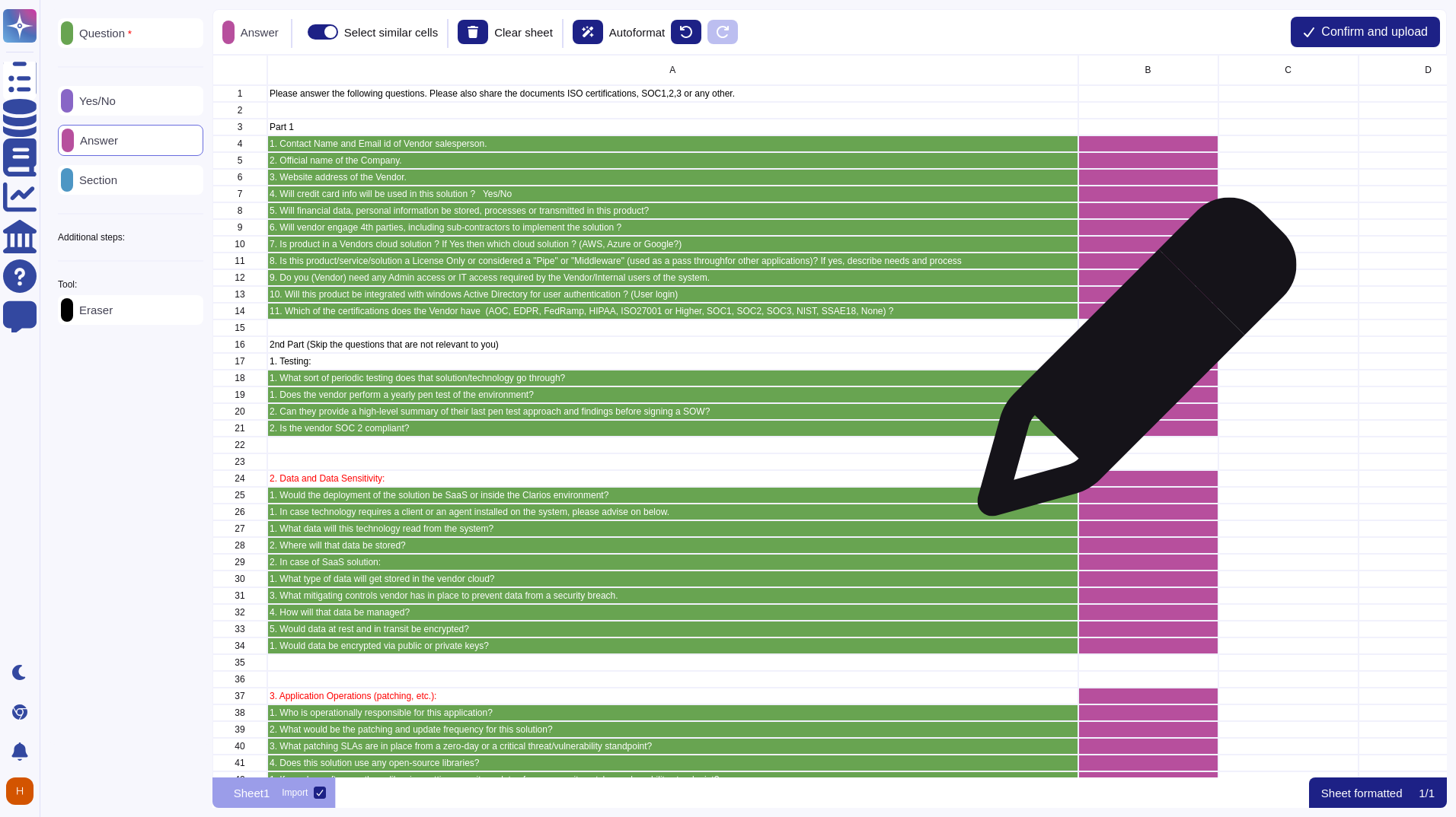
click at [1131, 364] on div "grid" at bounding box center [1147, 361] width 140 height 16
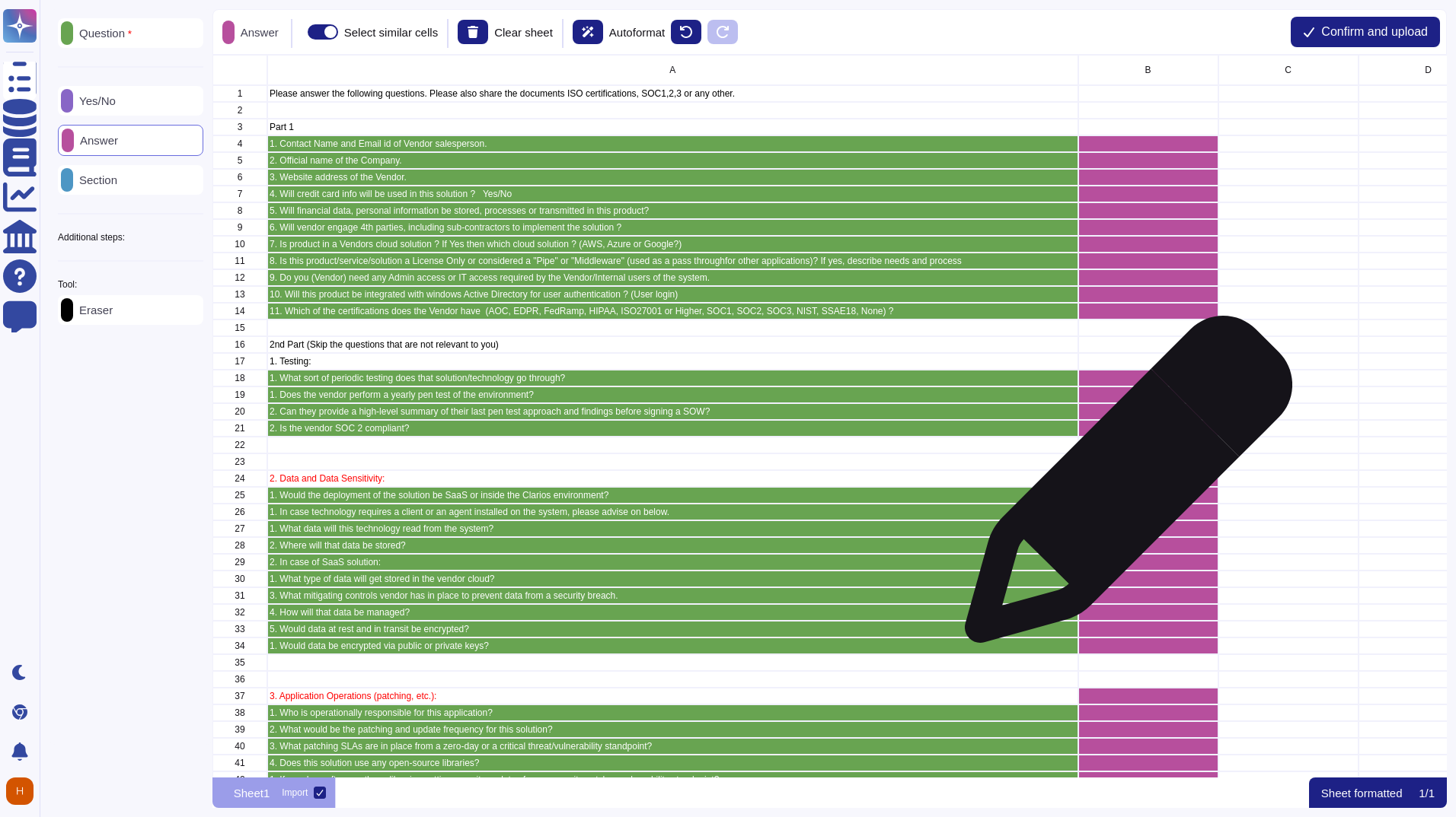
click at [1123, 487] on div "grid" at bounding box center [1147, 495] width 140 height 16
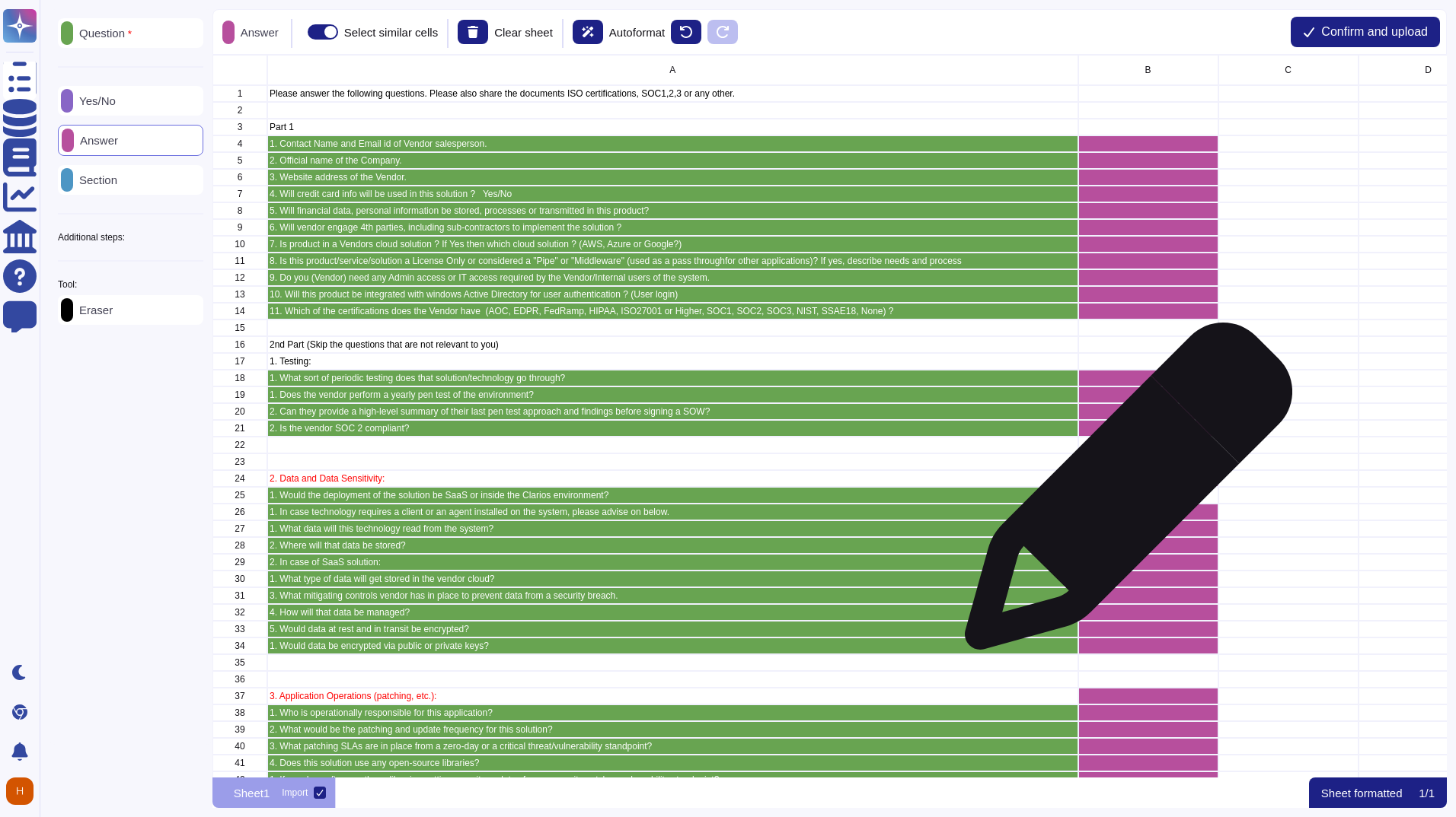
click at [1123, 499] on div "grid" at bounding box center [1147, 495] width 140 height 16
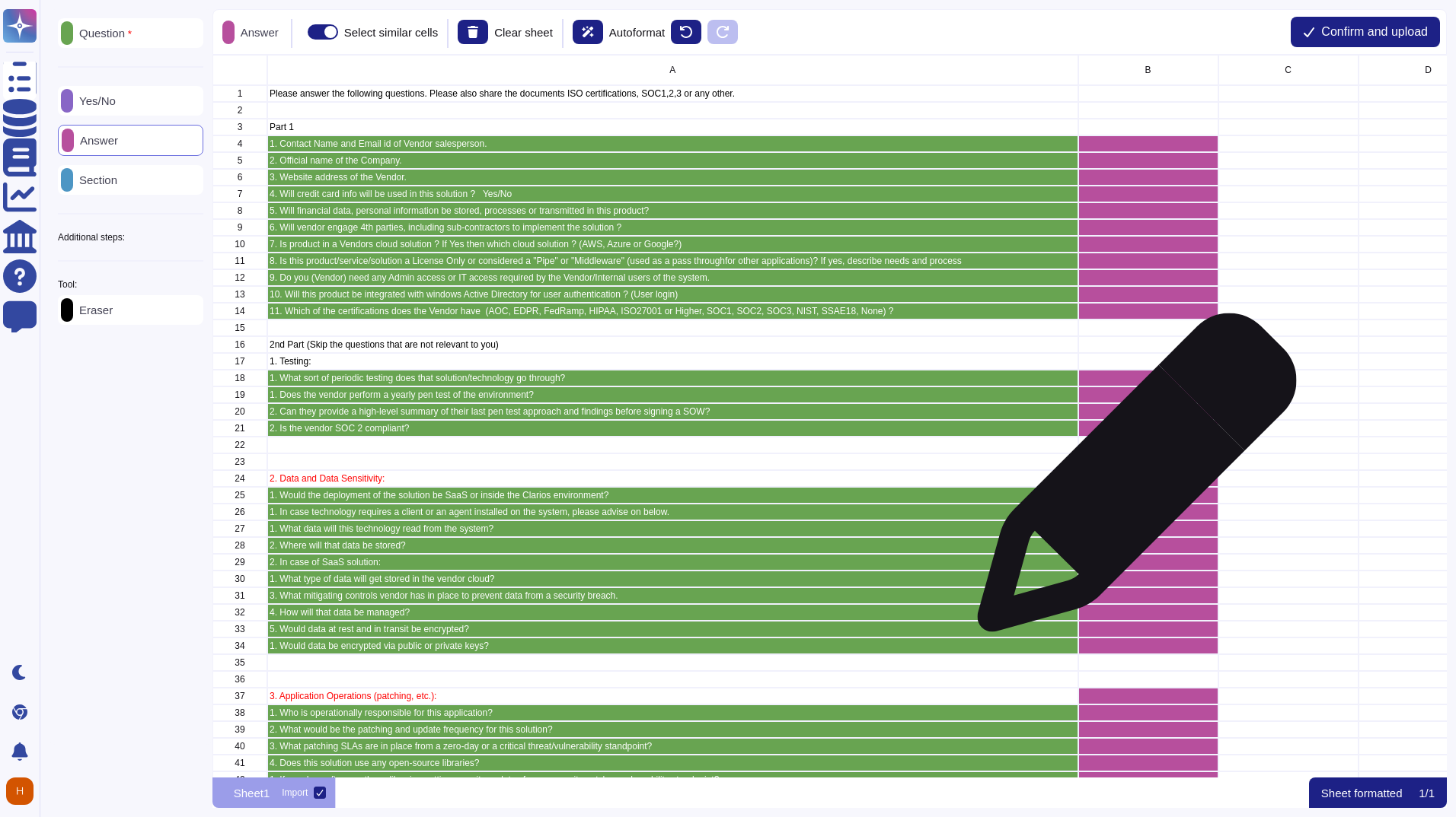
click at [1131, 480] on div "grid" at bounding box center [1147, 478] width 140 height 16
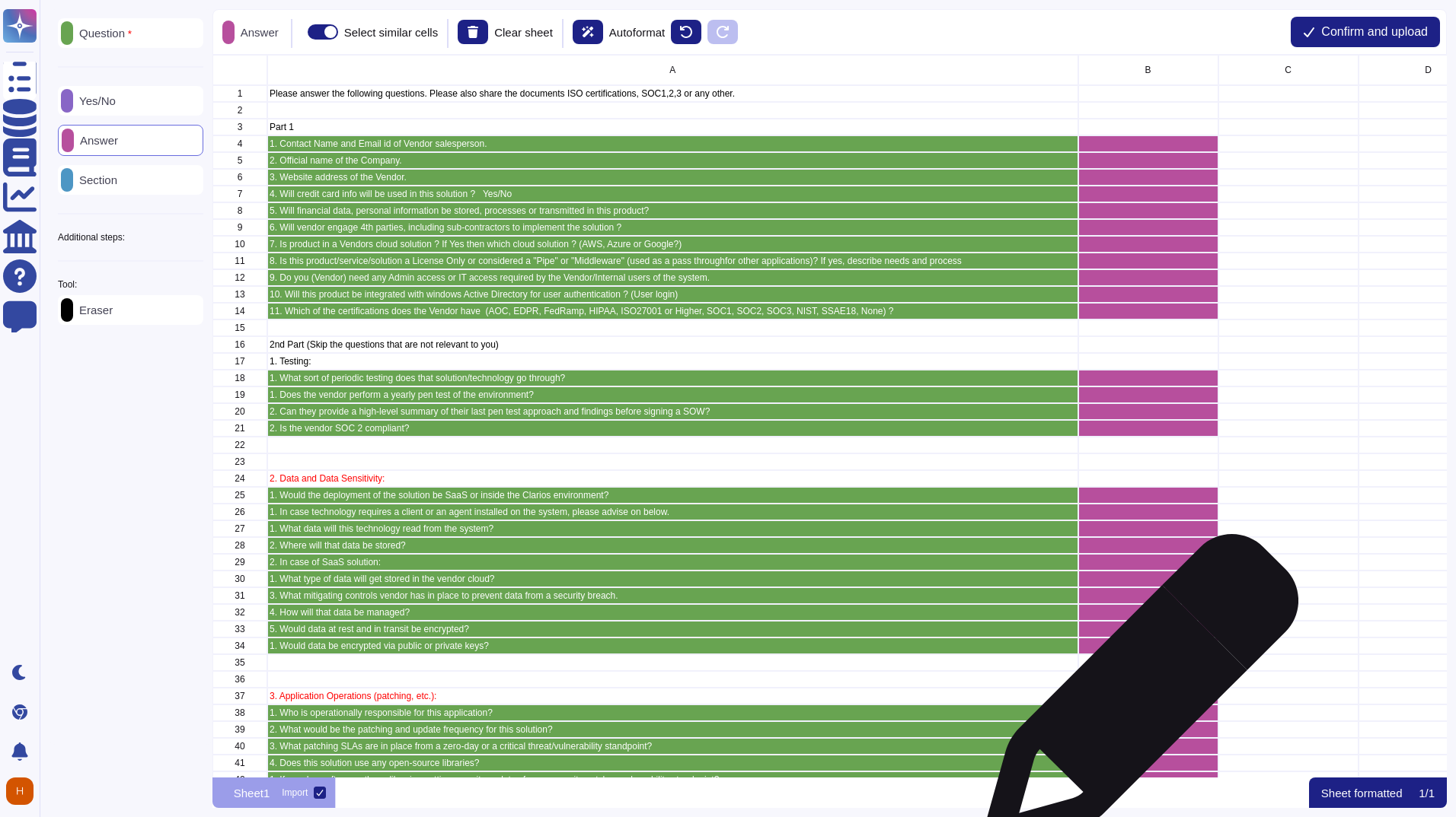
click at [1134, 700] on div "grid" at bounding box center [1147, 696] width 140 height 16
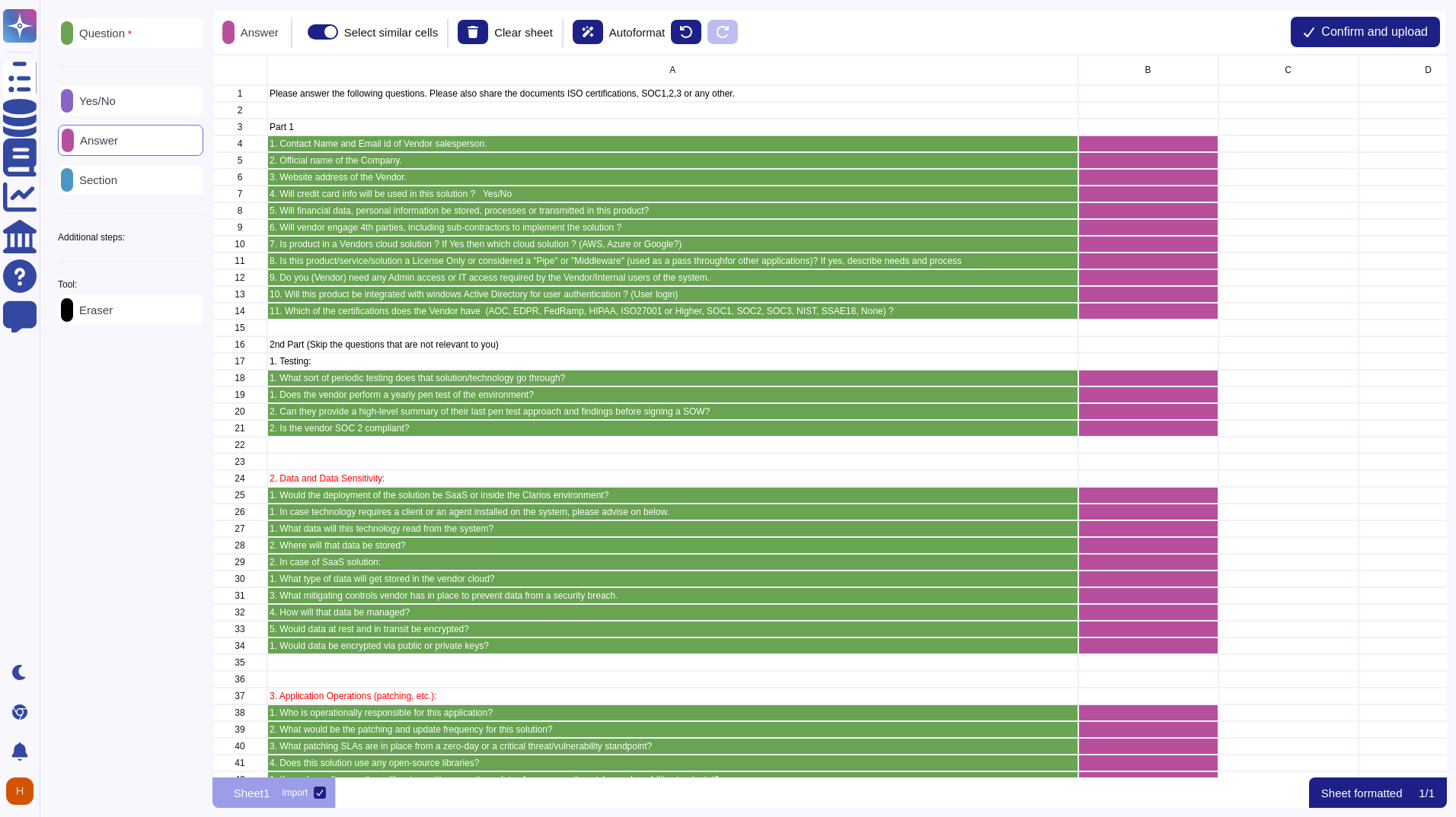
click at [117, 185] on p "Section" at bounding box center [95, 180] width 44 height 11
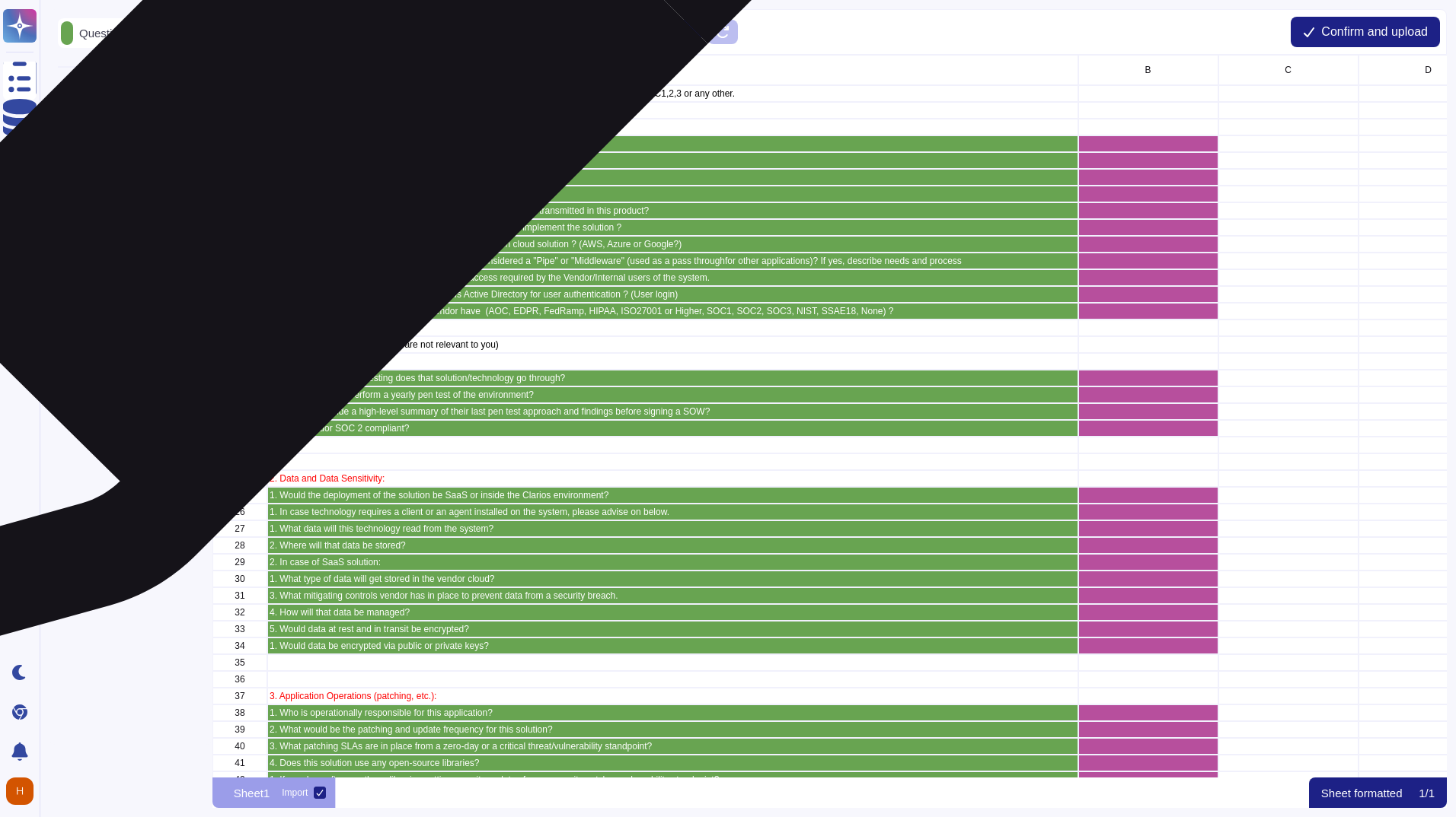
click at [320, 129] on p "Part 1" at bounding box center [672, 126] width 807 height 9
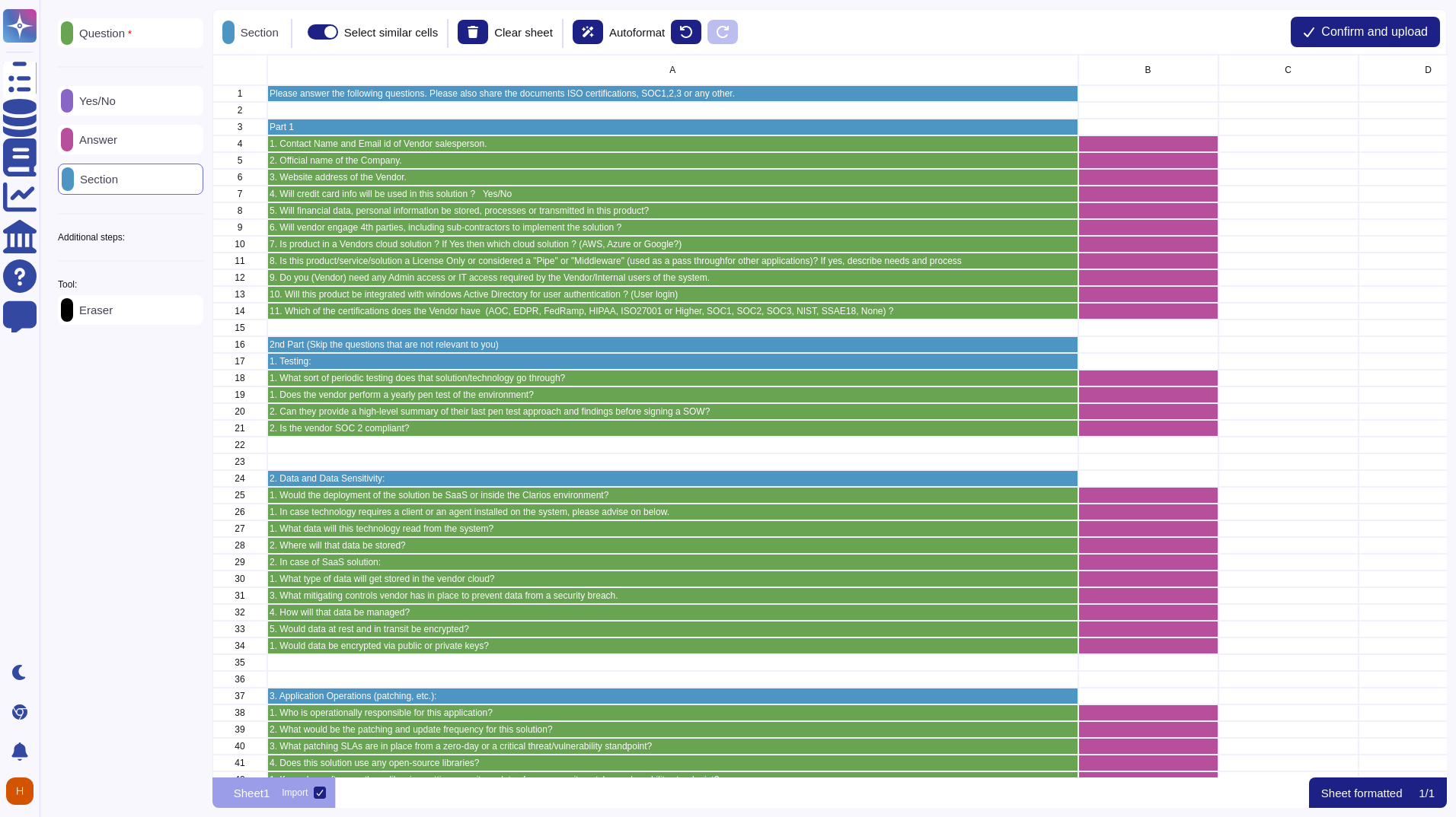
click at [149, 108] on div "Yes/No" at bounding box center [130, 101] width 145 height 30
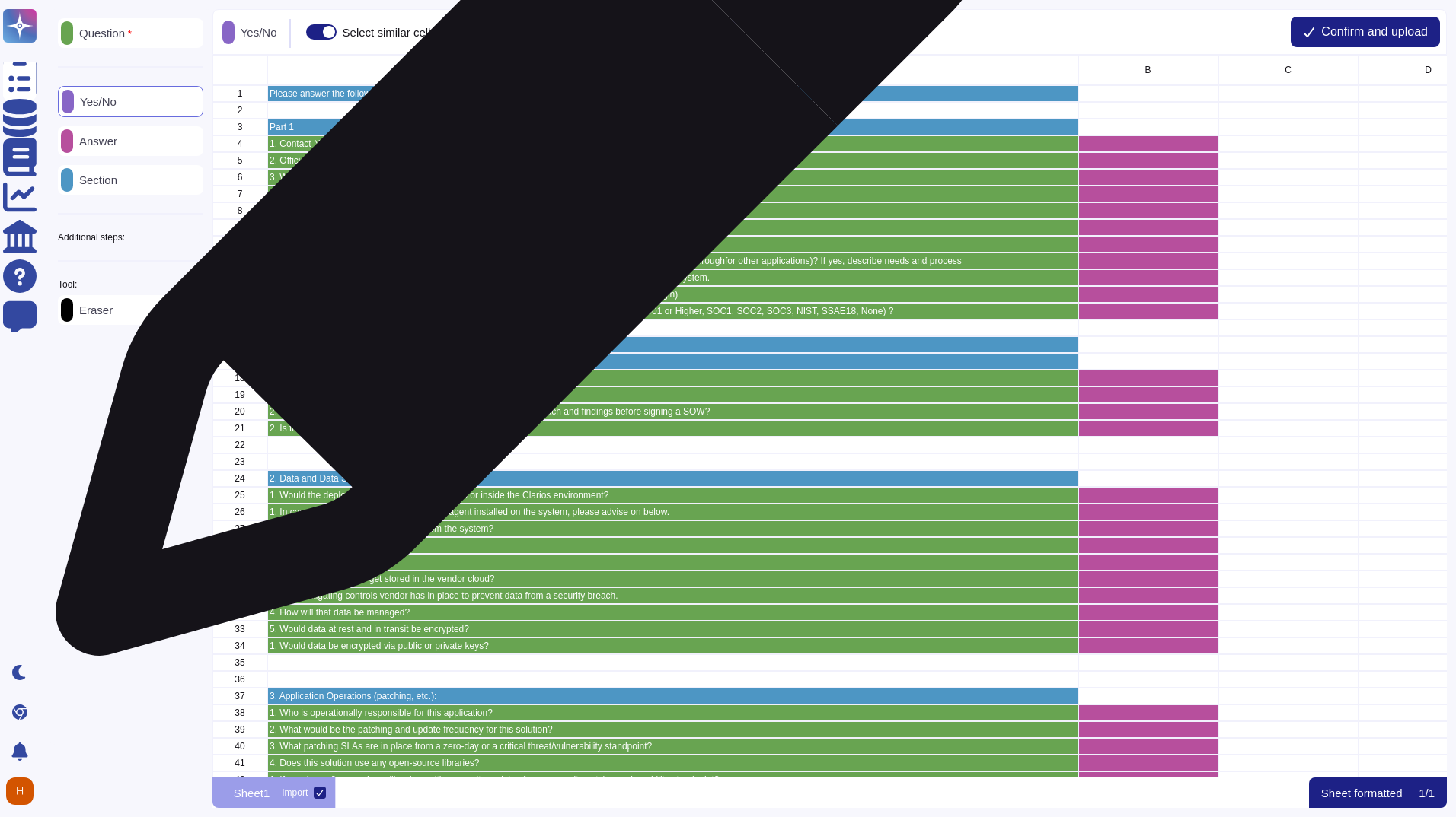
click at [516, 197] on p "4. Will credit card info will be used in this solution ? Yes/No" at bounding box center [672, 194] width 807 height 9
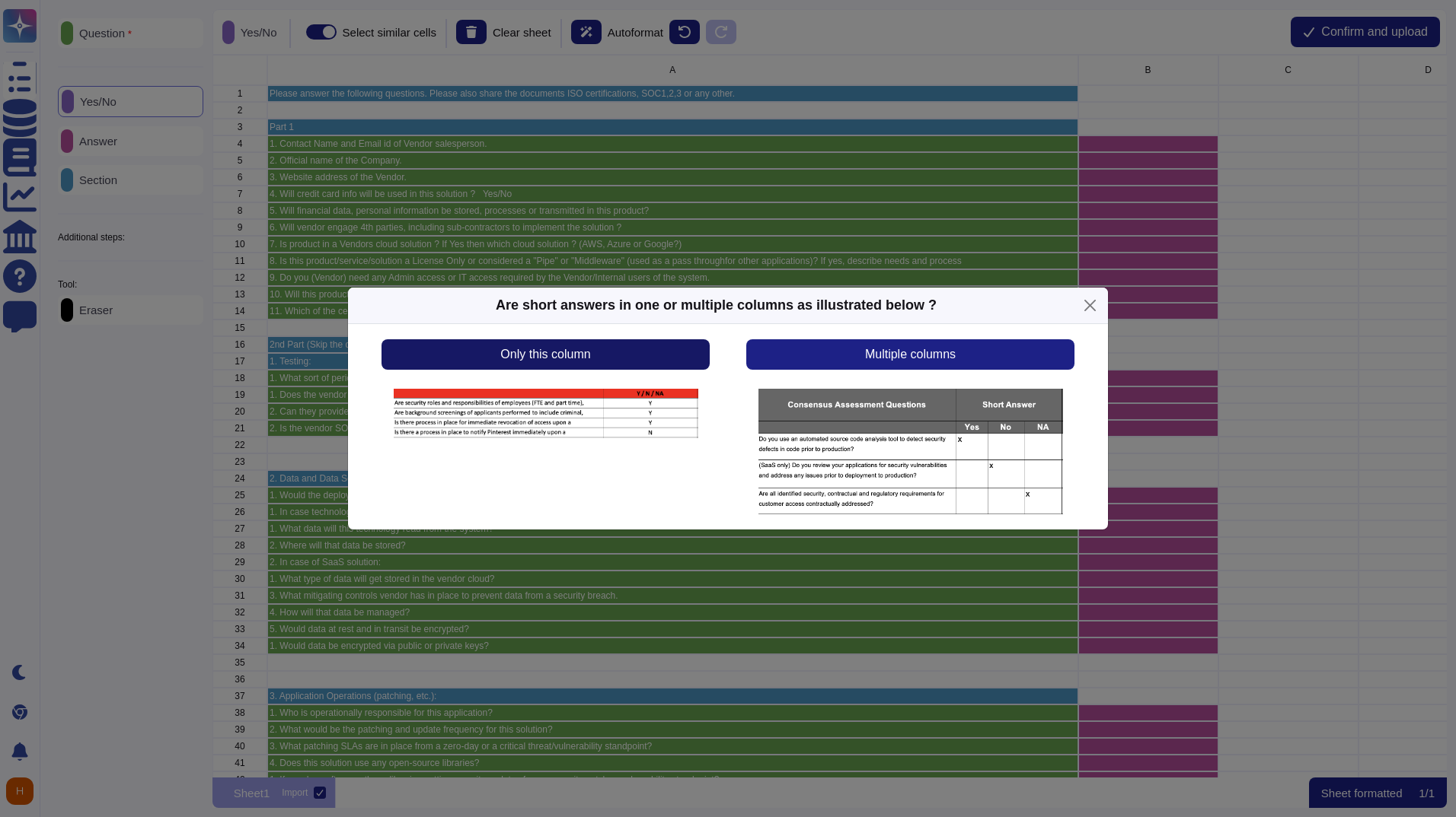
click at [611, 363] on button "Only this column" at bounding box center [546, 354] width 328 height 30
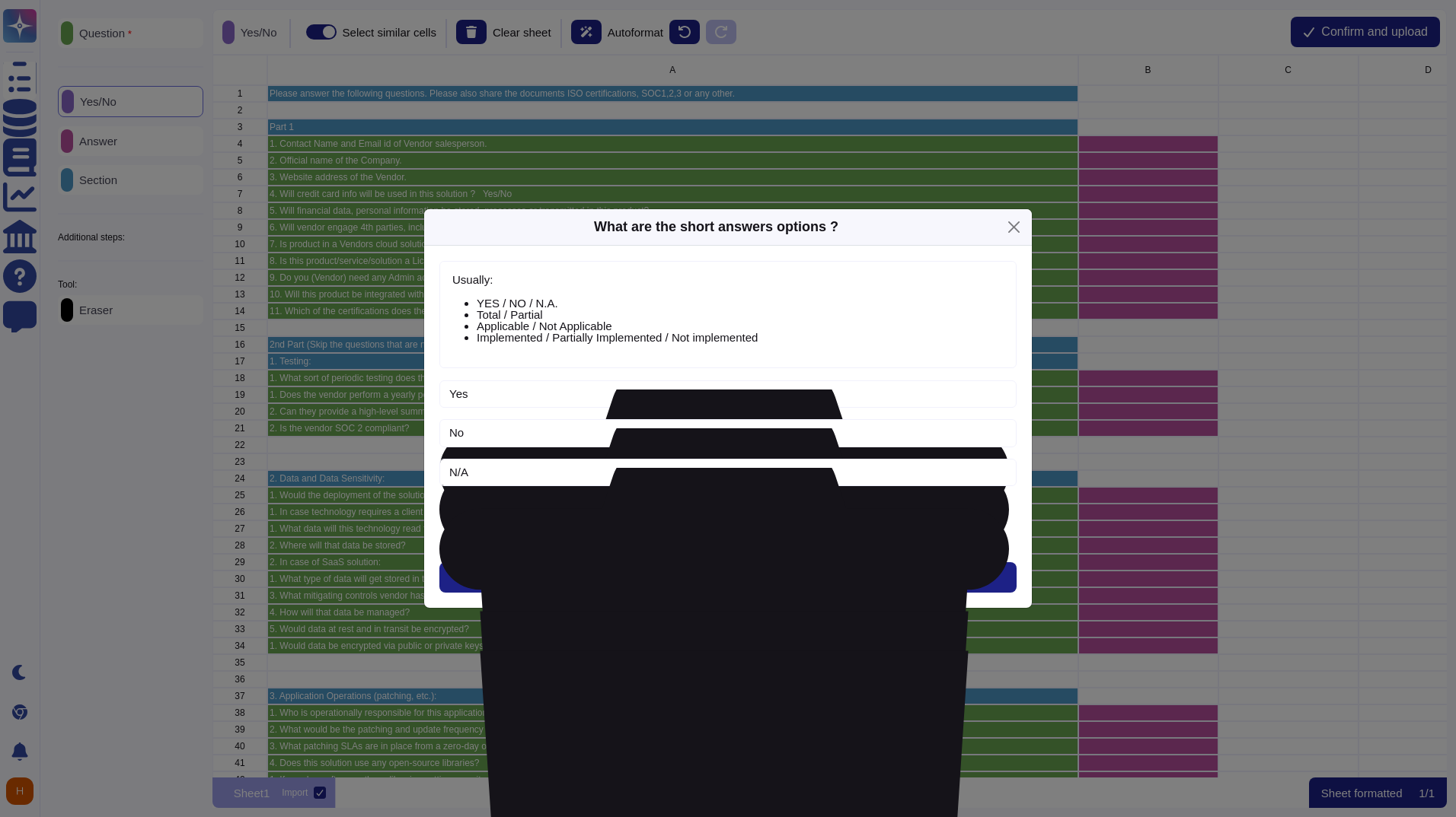
click at [784, 520] on button "Add Option" at bounding box center [728, 513] width 153 height 30
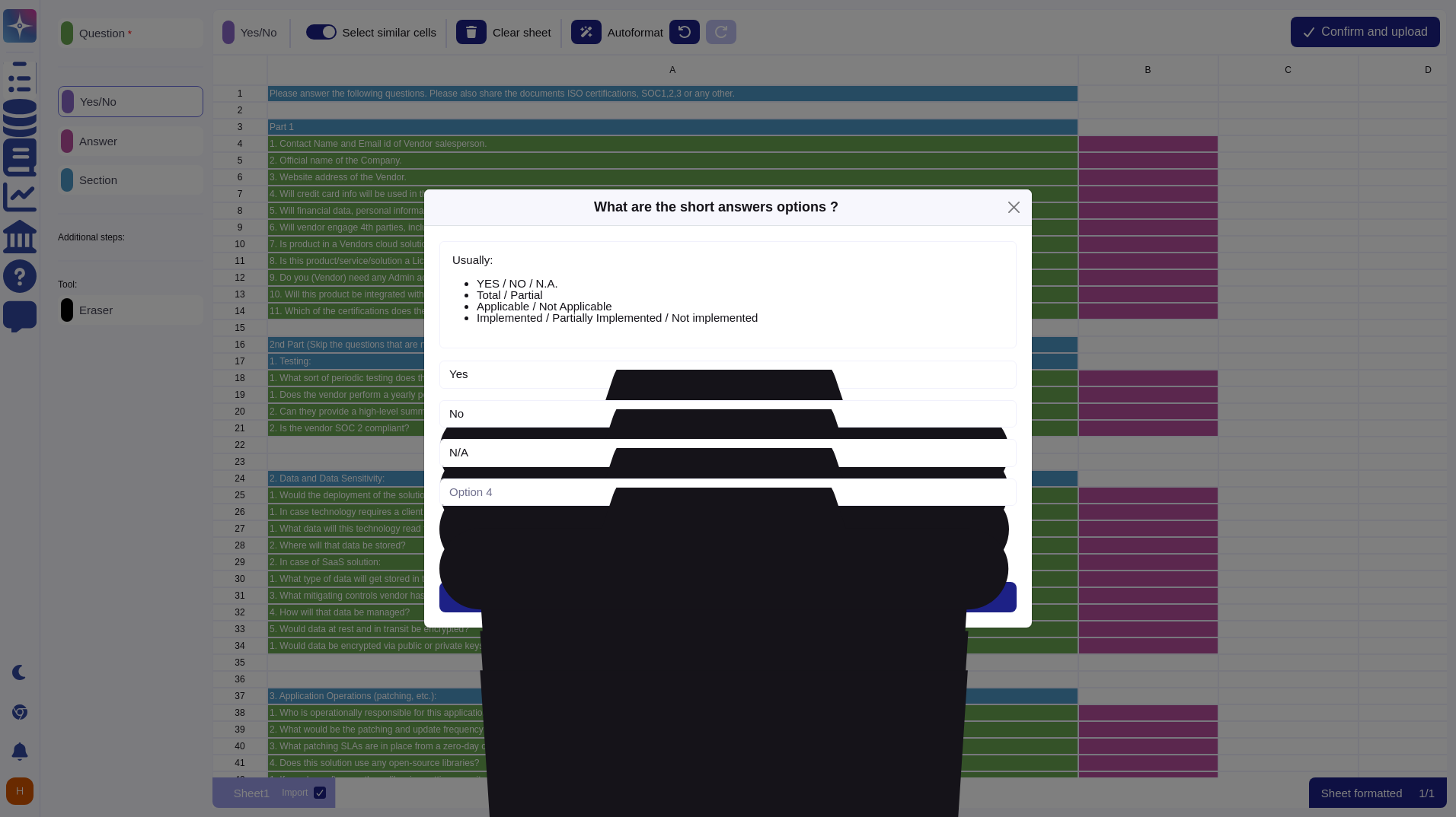
click at [1003, 494] on icon at bounding box center [724, 803] width 570 height 671
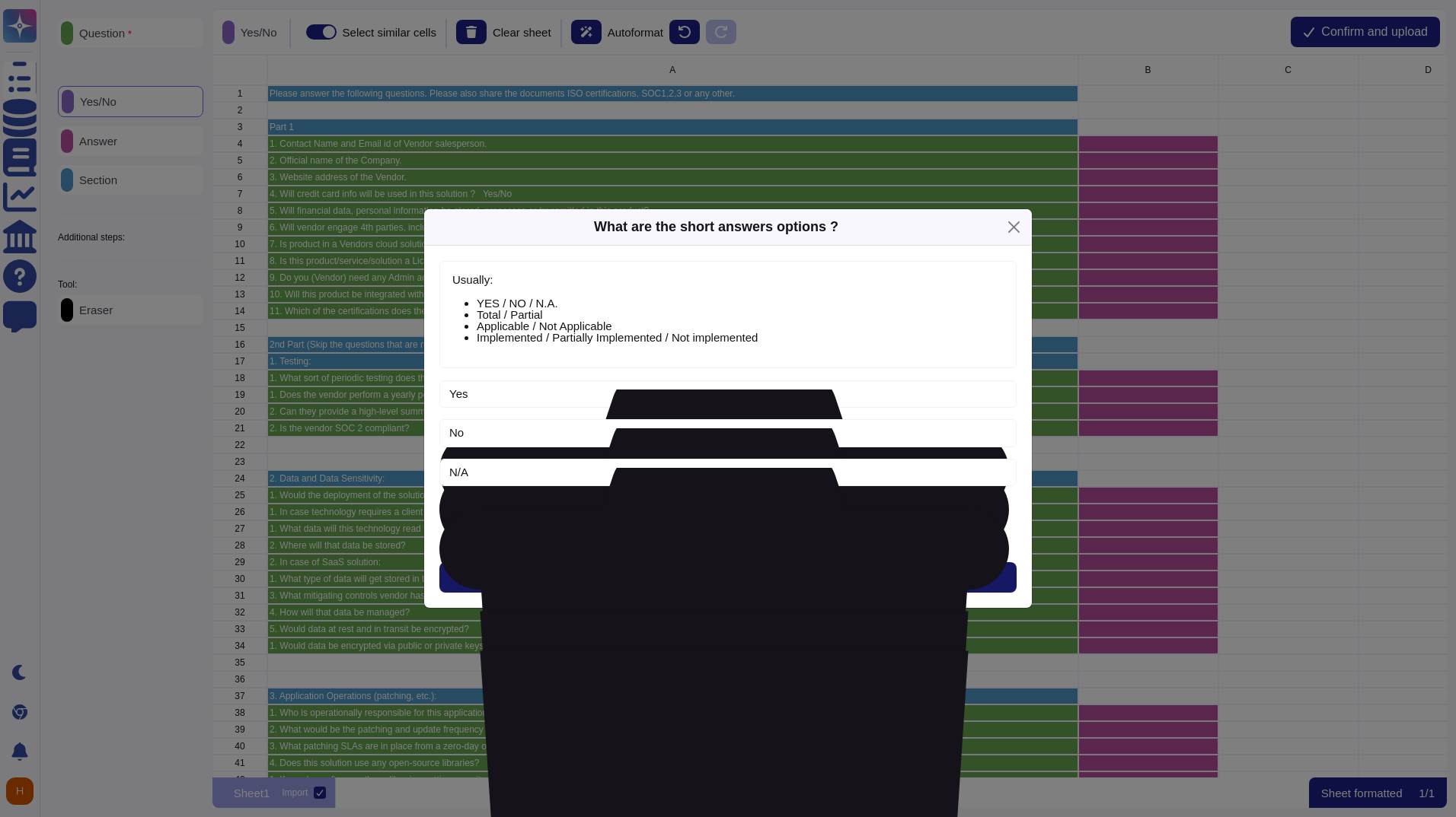
click at [887, 582] on button "Next" at bounding box center [727, 577] width 577 height 30
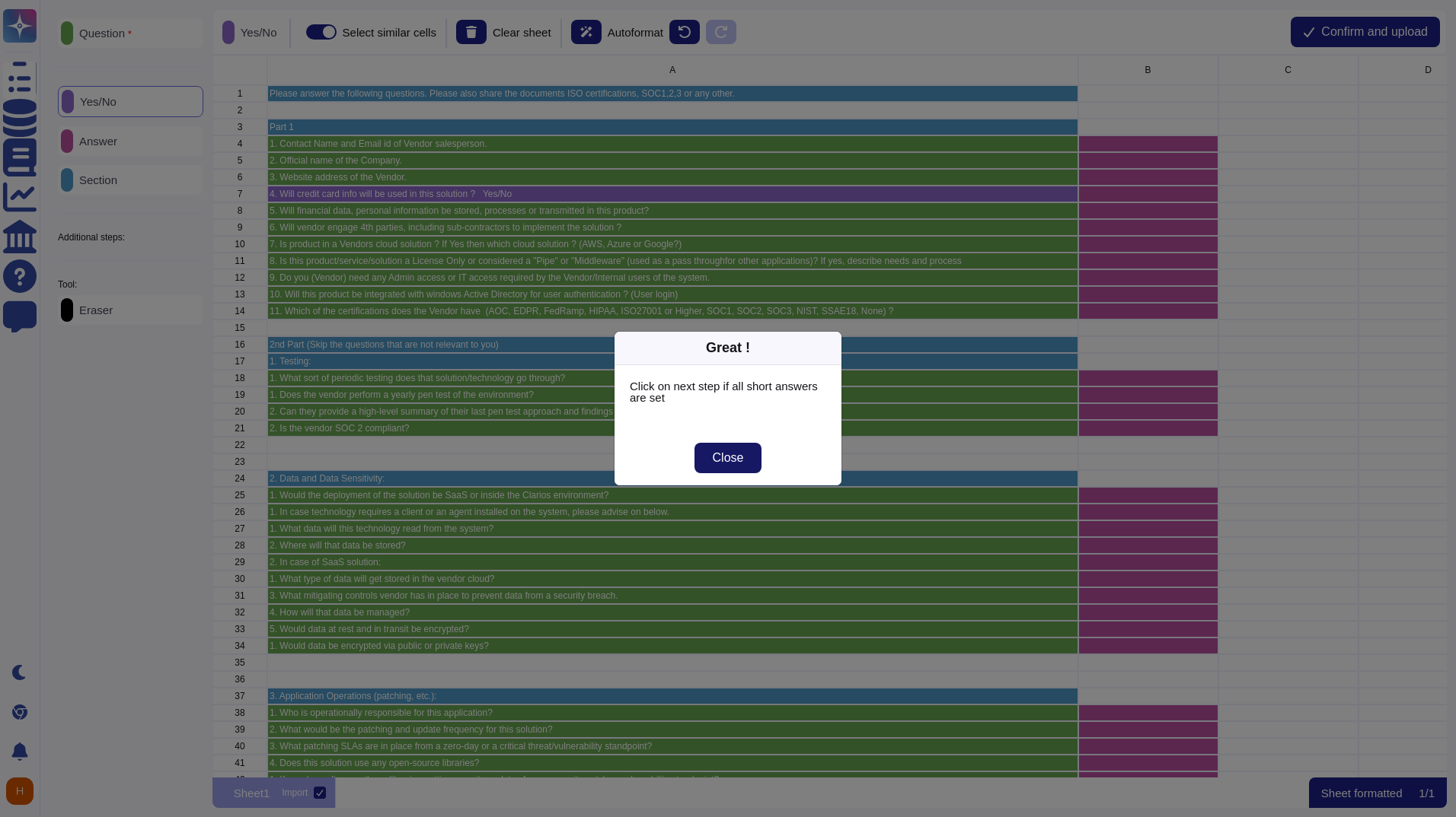
click at [730, 466] on button "Close" at bounding box center [728, 458] width 68 height 30
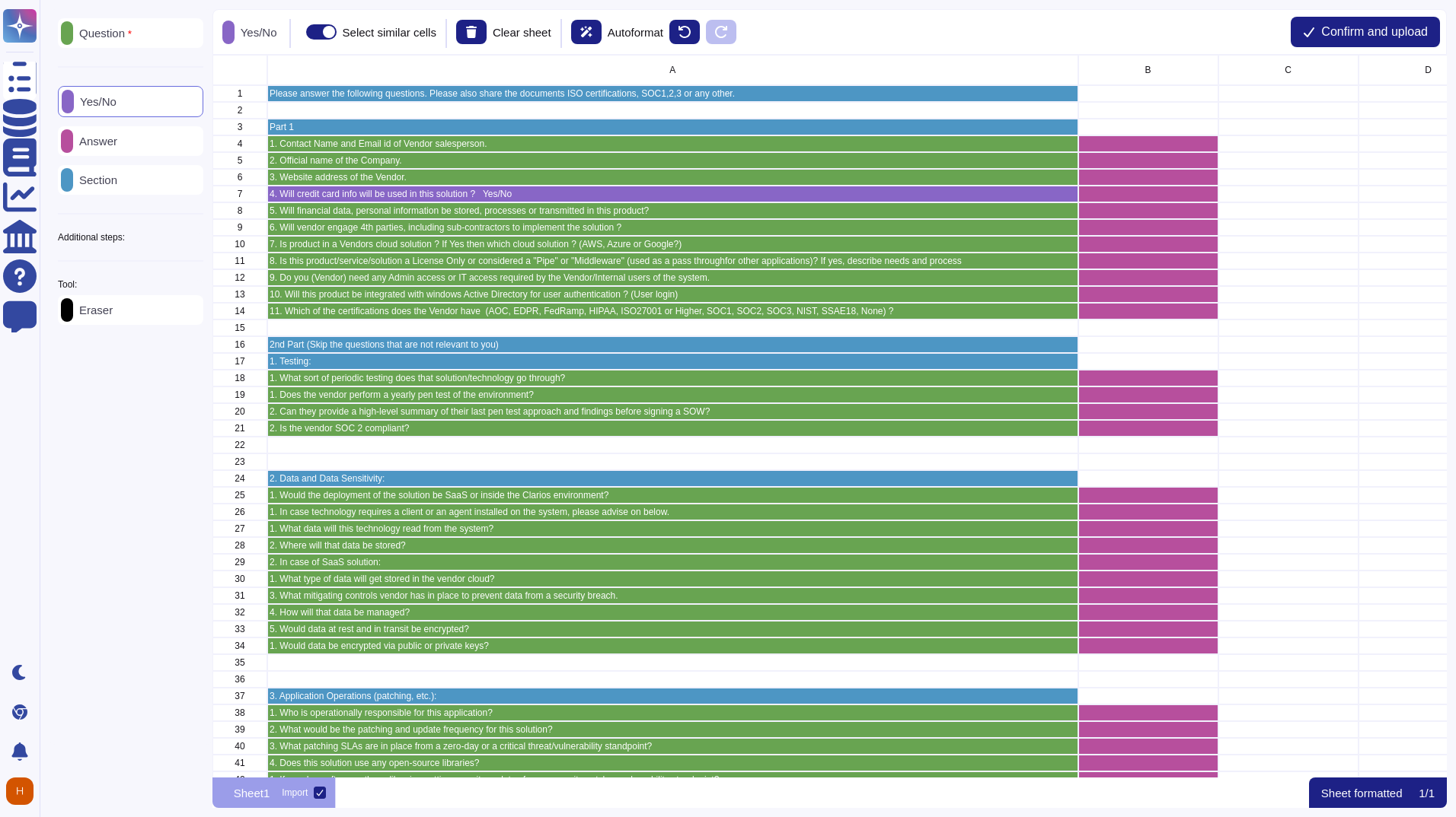
click at [108, 175] on p "Section" at bounding box center [95, 180] width 44 height 11
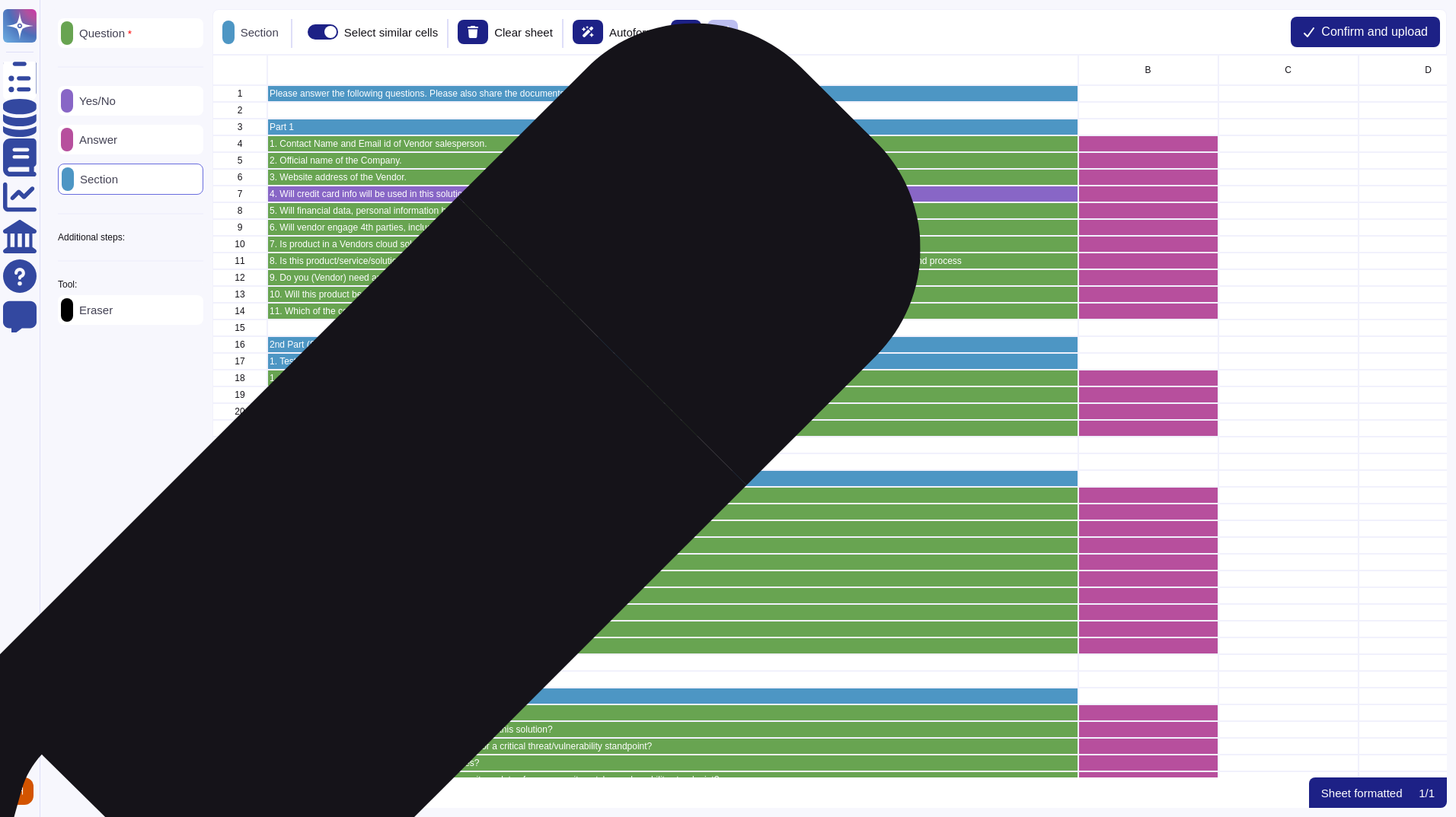
click at [378, 566] on p "2. In case of SaaS solution:" at bounding box center [672, 562] width 807 height 9
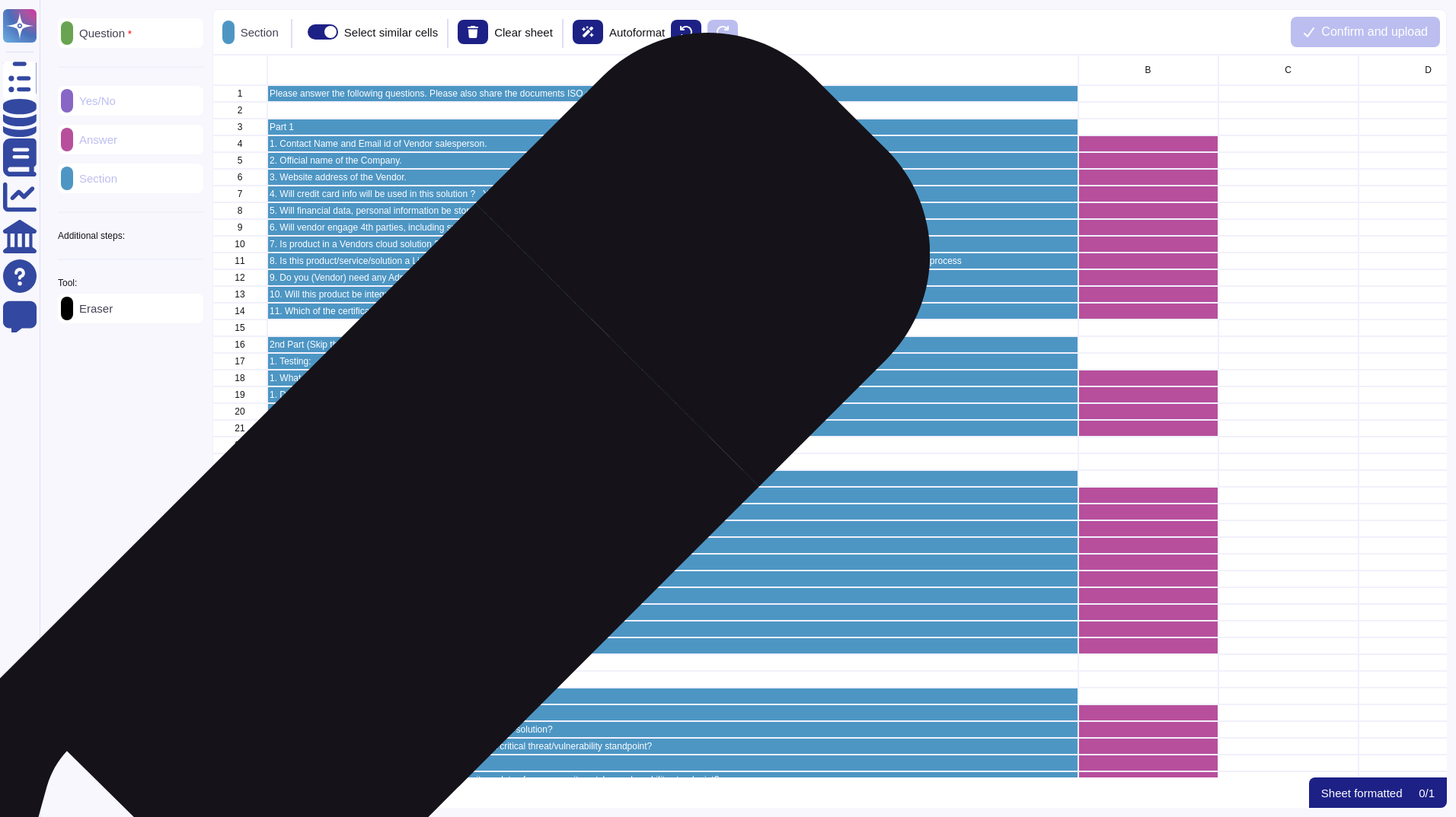
click at [397, 566] on p "2. In case of SaaS solution:" at bounding box center [672, 562] width 807 height 9
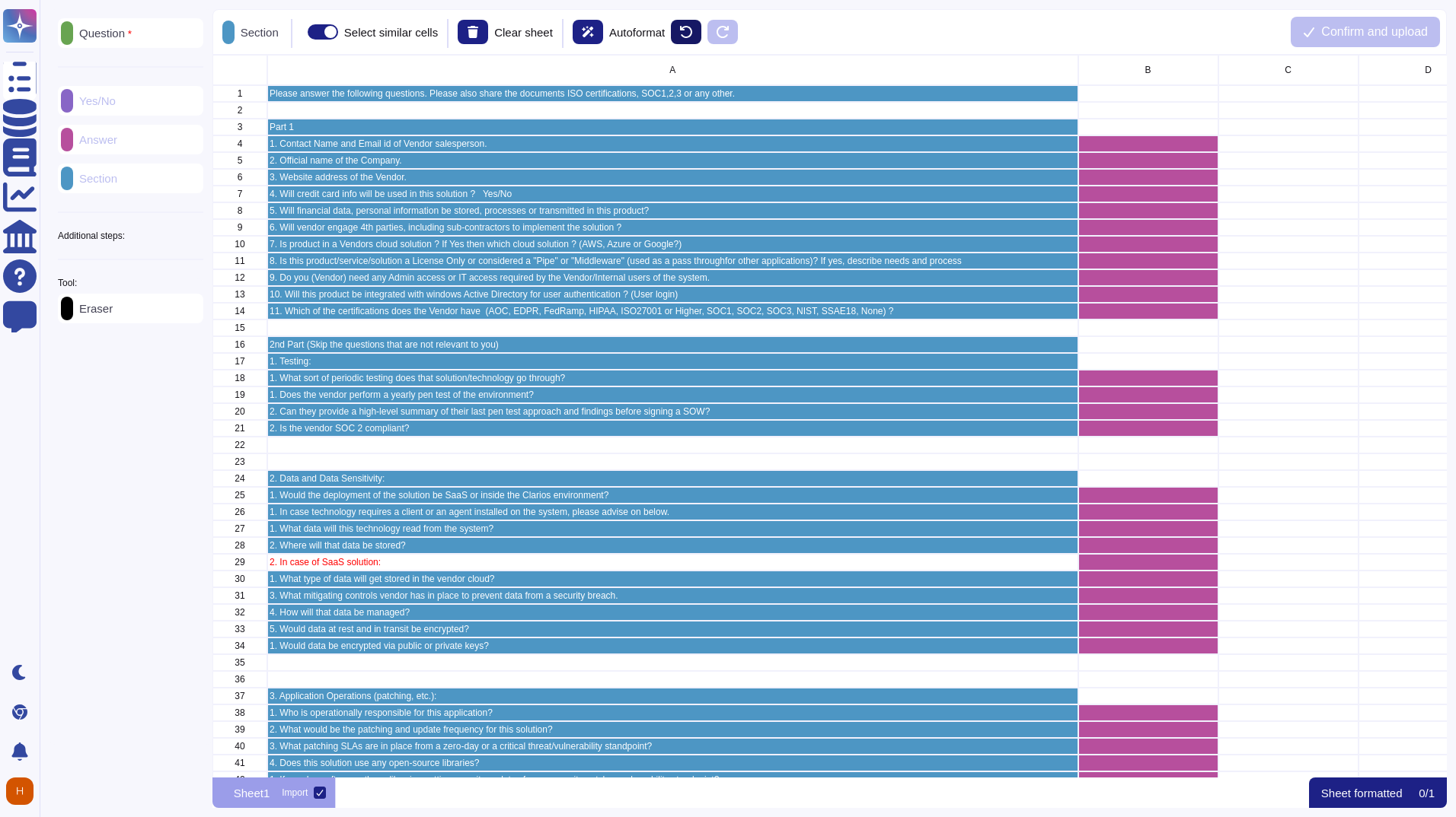
click at [692, 26] on icon at bounding box center [686, 32] width 12 height 12
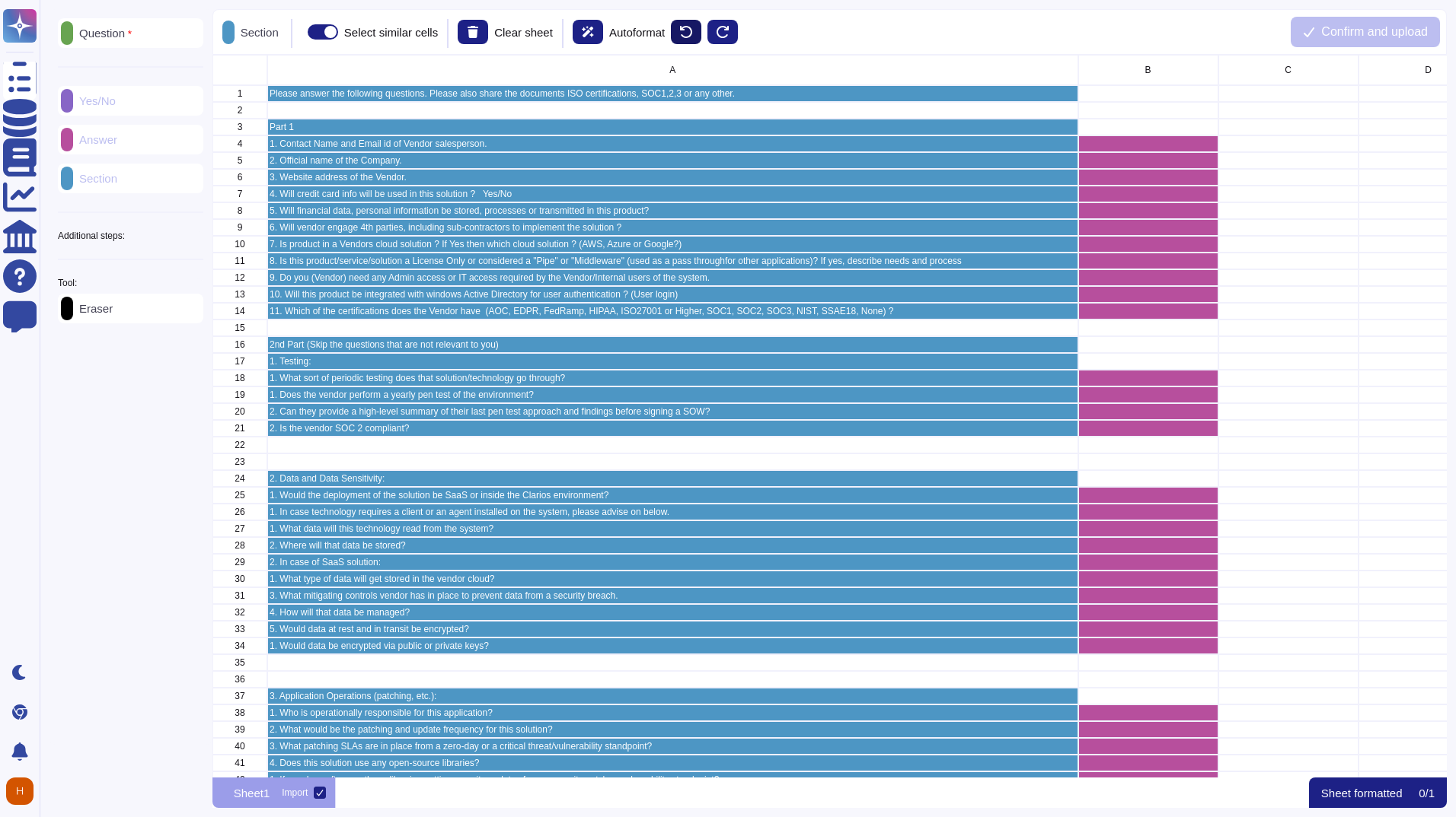
click at [692, 26] on icon at bounding box center [686, 32] width 12 height 12
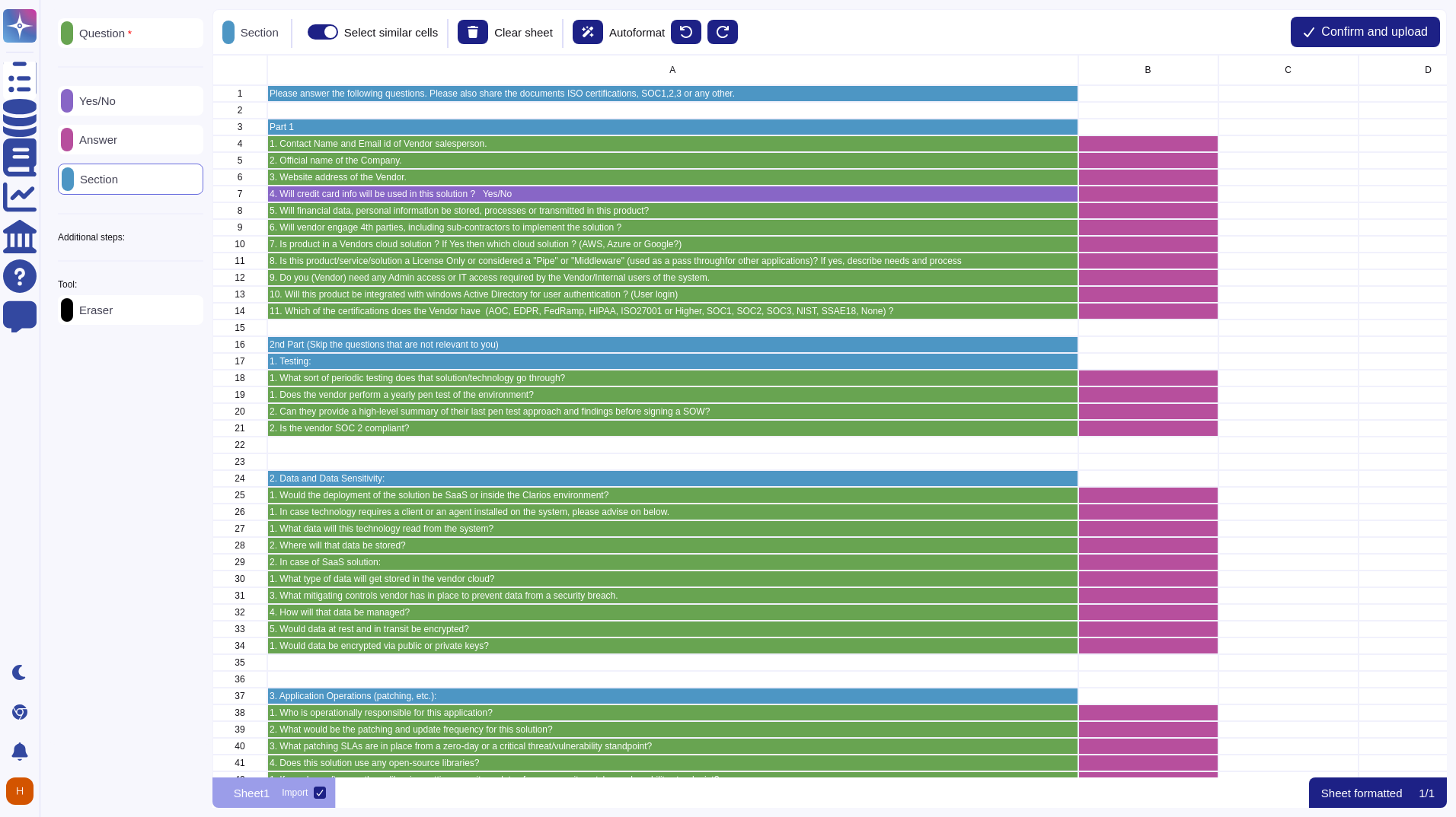
click at [136, 102] on div "Yes/No" at bounding box center [130, 101] width 145 height 30
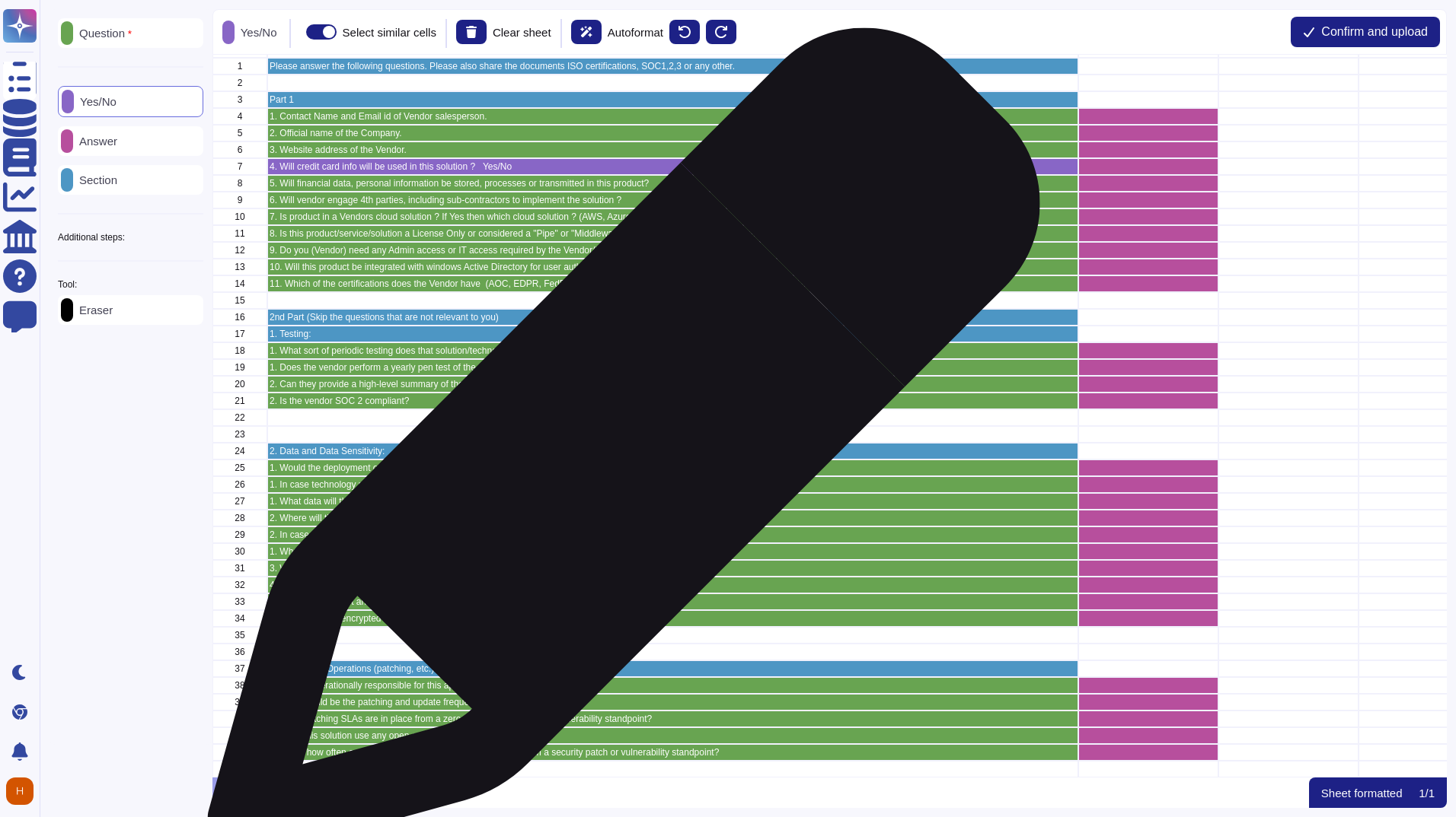
scroll to position [39, 0]
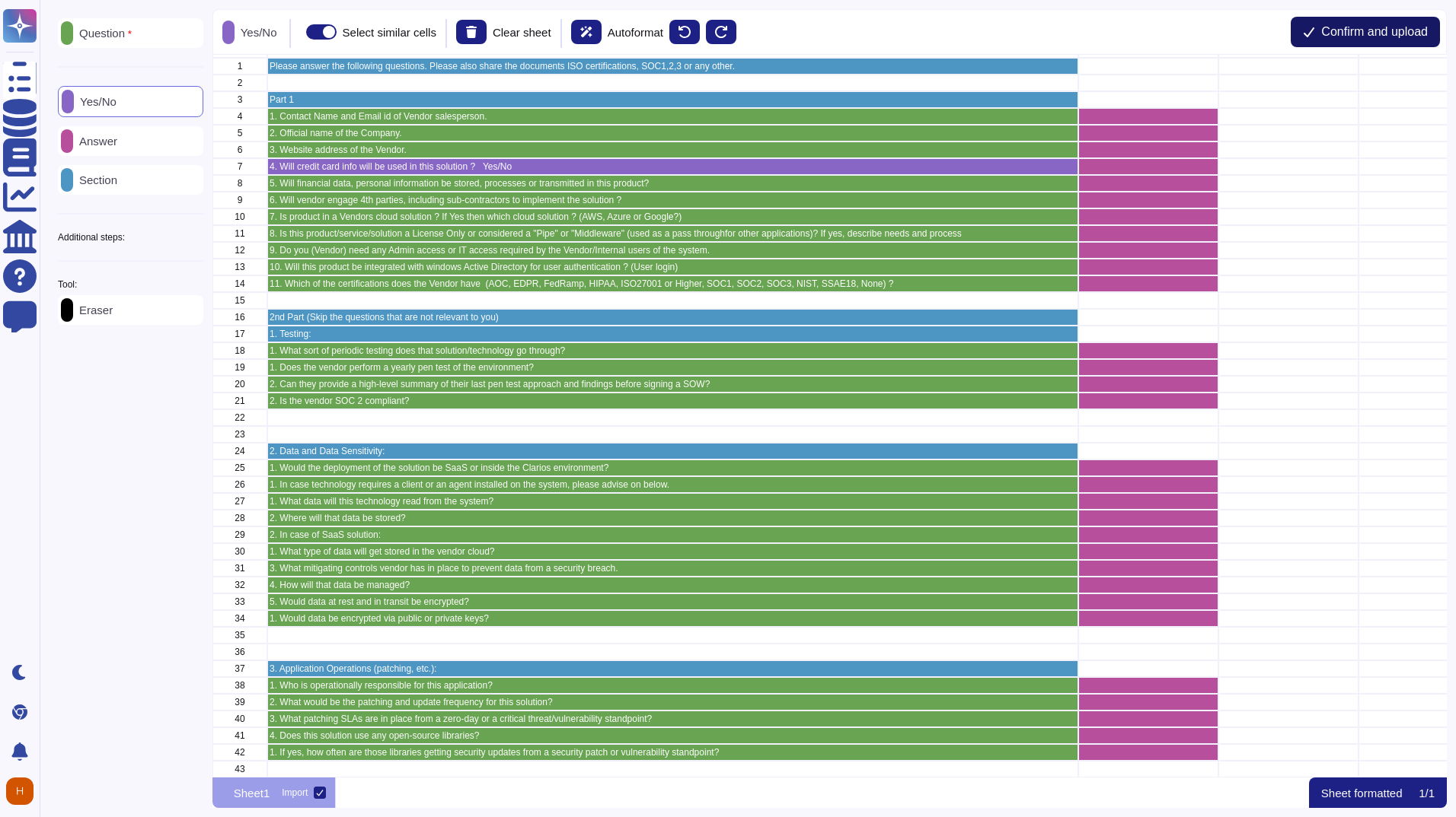
click at [1385, 32] on span "Confirm and upload" at bounding box center [1375, 32] width 107 height 12
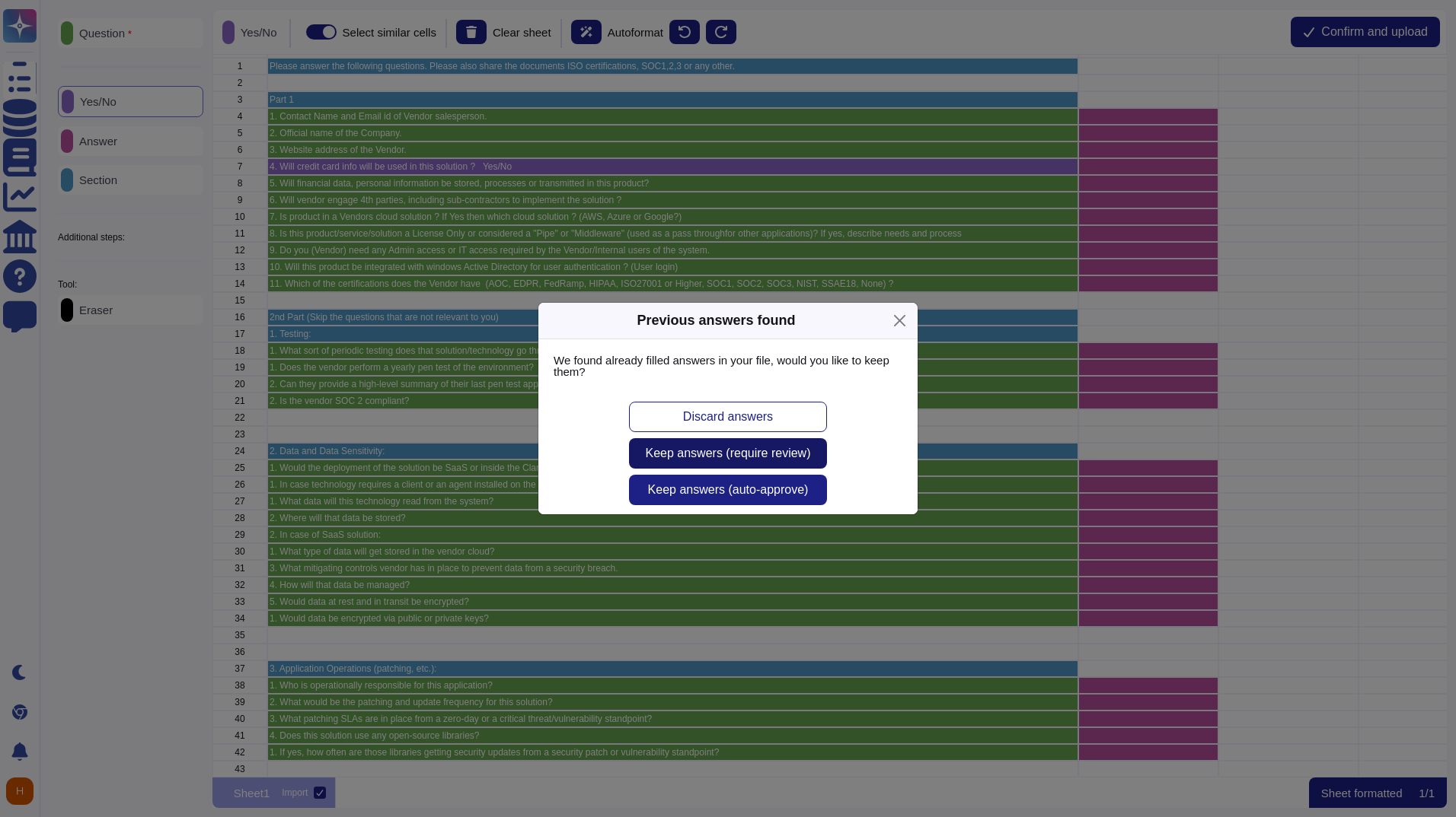
click at [790, 459] on span "Keep answers (require review)" at bounding box center [728, 454] width 165 height 12
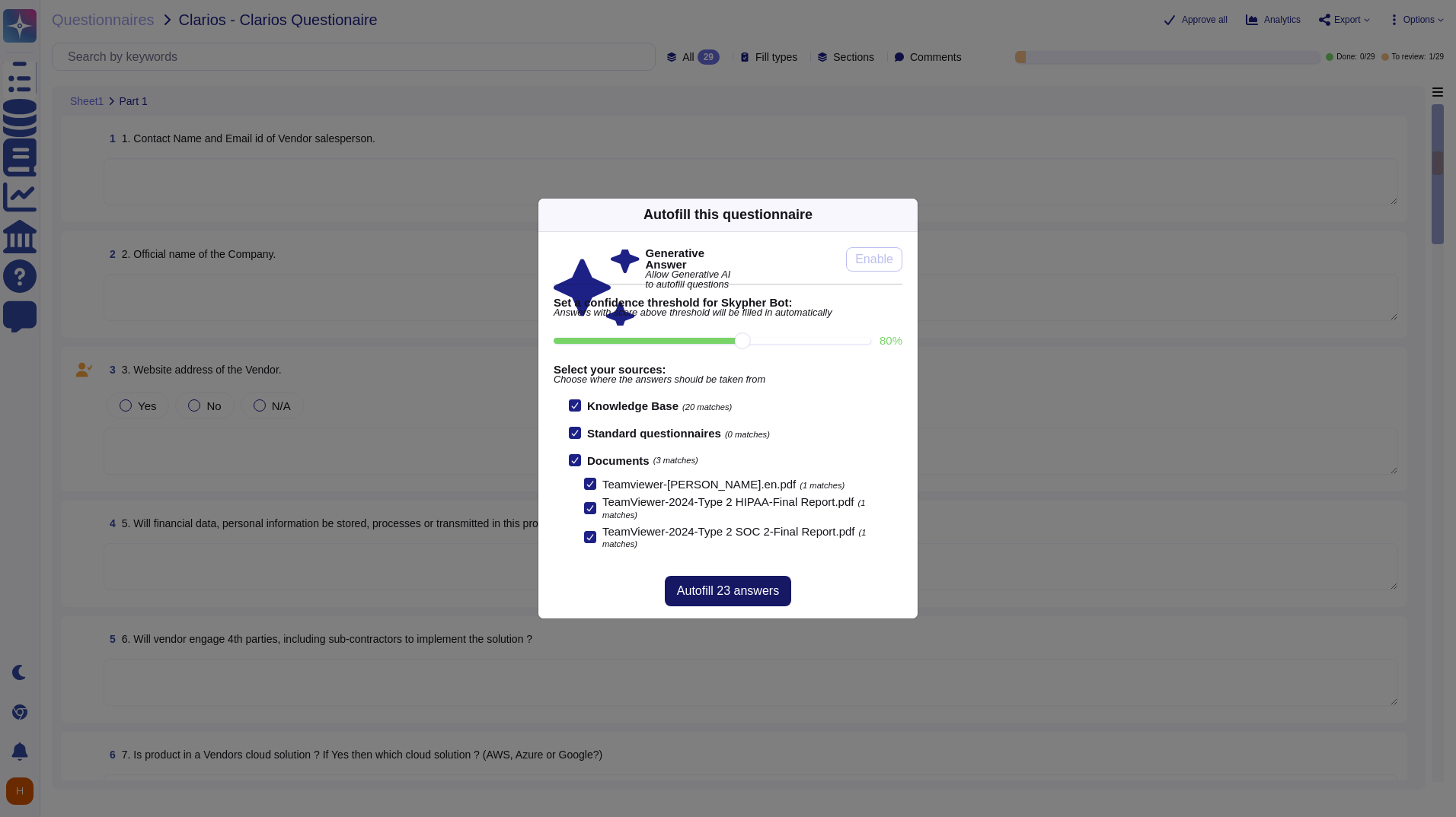
click at [744, 587] on span "Autofill 23 answers" at bounding box center [728, 591] width 102 height 12
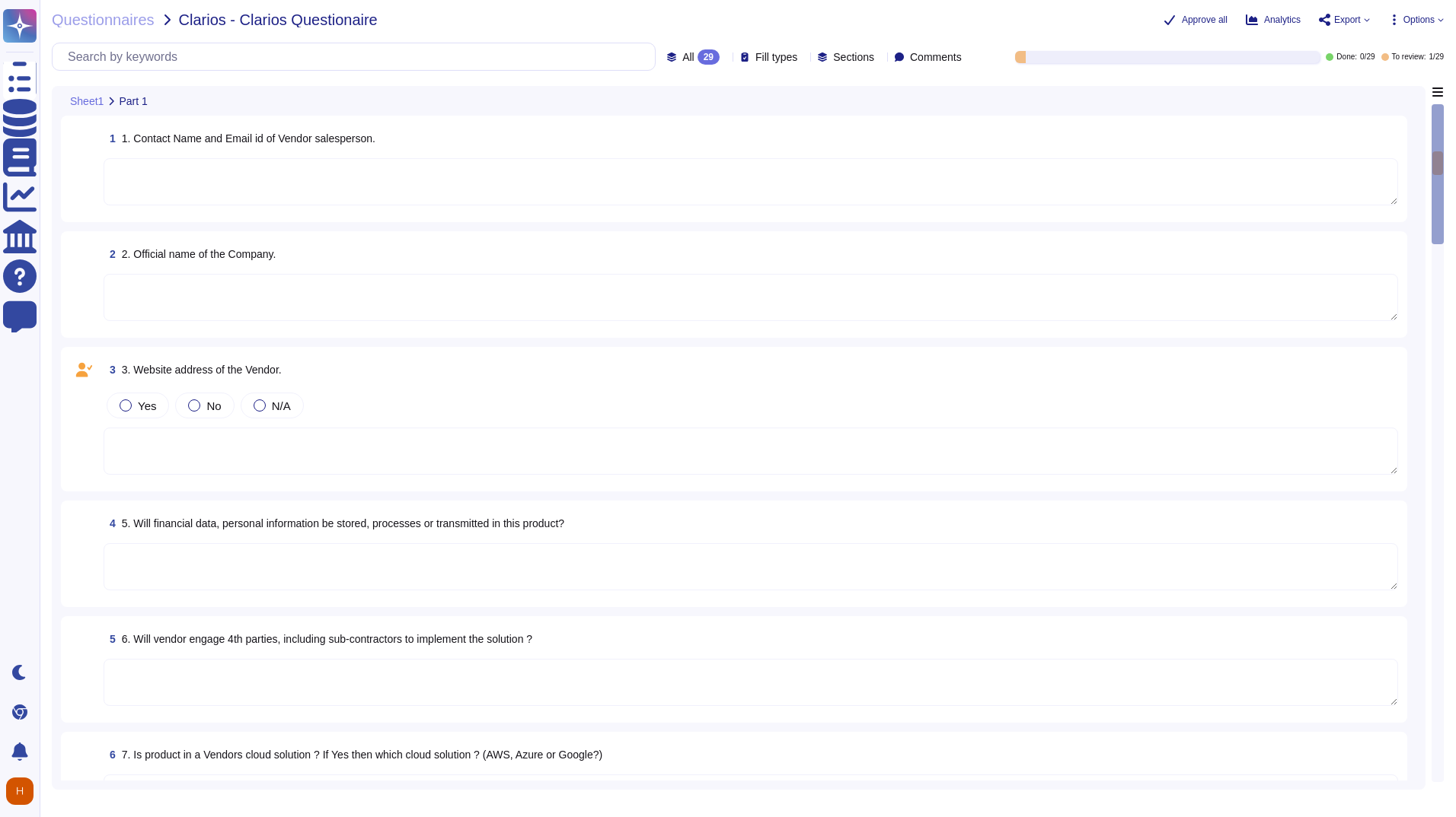
click at [499, 161] on textarea at bounding box center [750, 182] width 1294 height 48
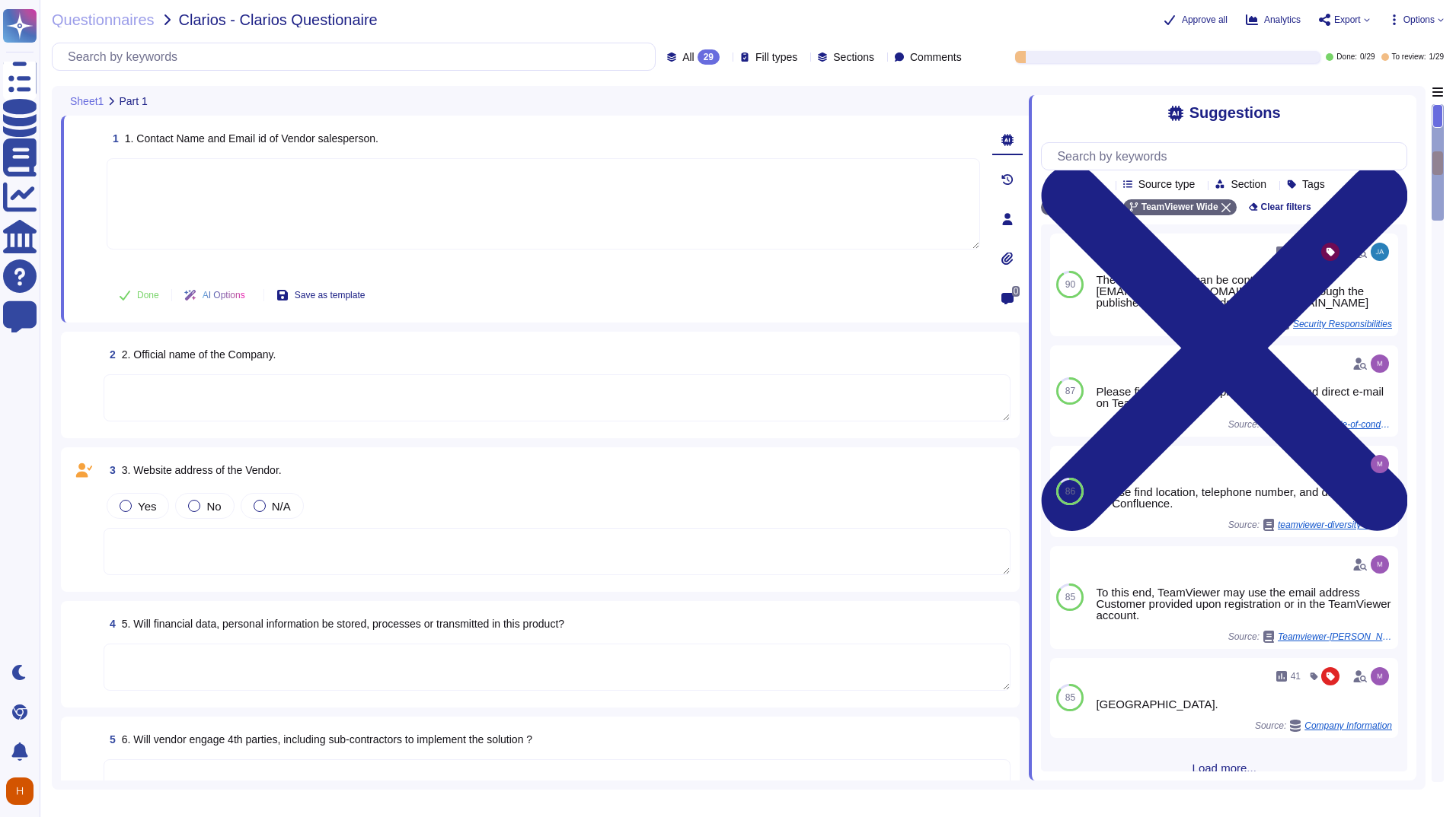
click at [613, 17] on div "Questionnaires Clarios - Clarios Questionaire" at bounding box center [478, 20] width 853 height 16
